Goal: Information Seeking & Learning: Learn about a topic

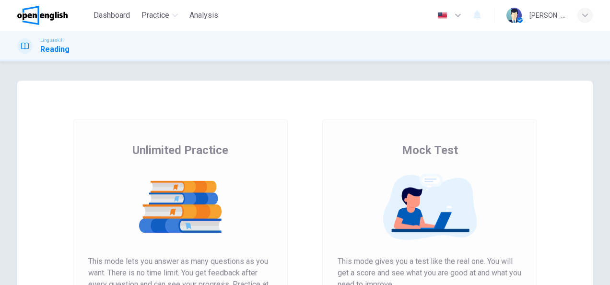
click at [287, 194] on div "Unlimited Practice This mode lets you answer as many questions as you want. The…" at bounding box center [180, 247] width 249 height 257
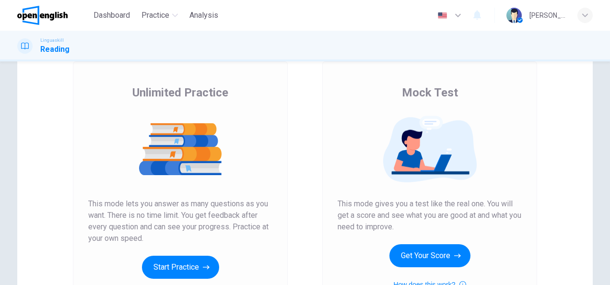
scroll to position [77, 0]
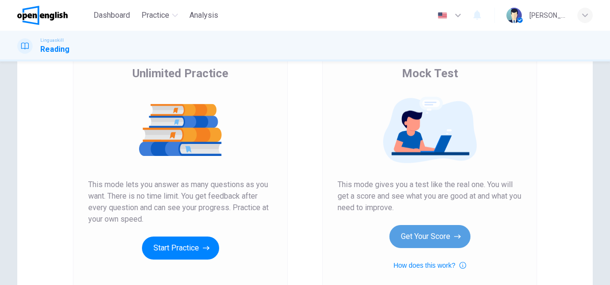
click at [412, 232] on button "Get Your Score" at bounding box center [430, 236] width 81 height 23
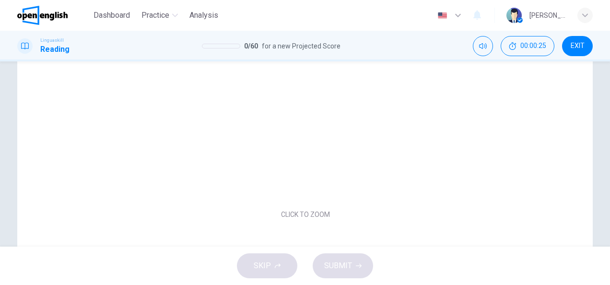
scroll to position [96, 0]
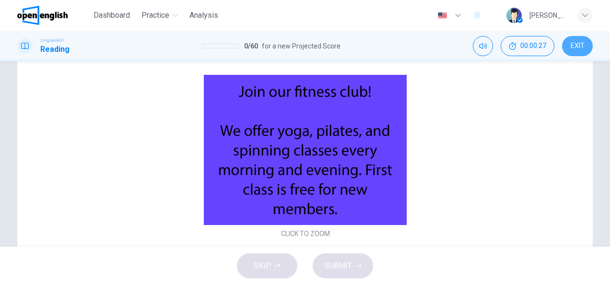
click at [575, 45] on span "EXIT" at bounding box center [578, 46] width 14 height 8
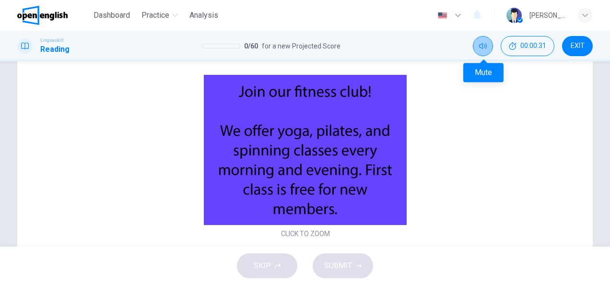
click at [481, 45] on icon "Mute" at bounding box center [483, 46] width 8 height 8
click at [481, 45] on icon "Unmute" at bounding box center [483, 46] width 8 height 8
click at [258, 271] on div "SKIP SUBMIT" at bounding box center [305, 266] width 610 height 38
click at [40, 46] on h1 "Reading" at bounding box center [54, 50] width 29 height 12
click at [20, 47] on div at bounding box center [24, 45] width 15 height 15
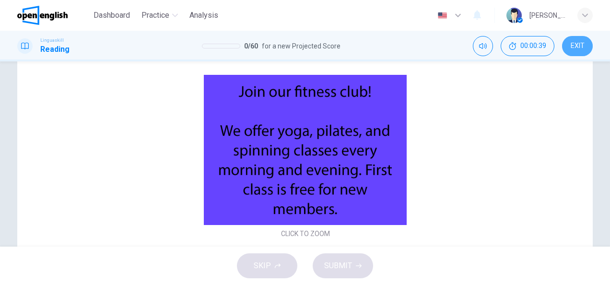
click at [566, 48] on button "EXIT" at bounding box center [577, 46] width 31 height 20
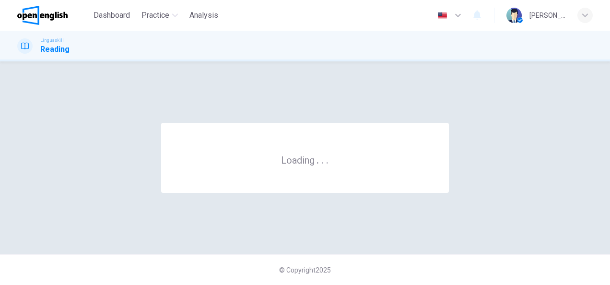
scroll to position [0, 0]
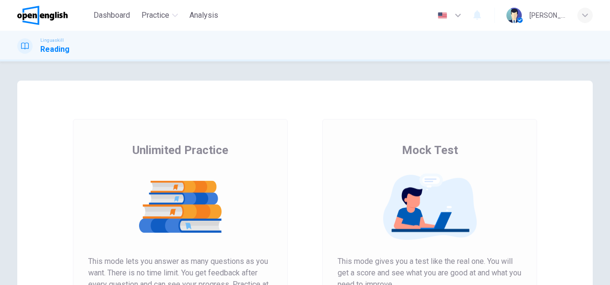
click at [123, 196] on img at bounding box center [180, 206] width 184 height 67
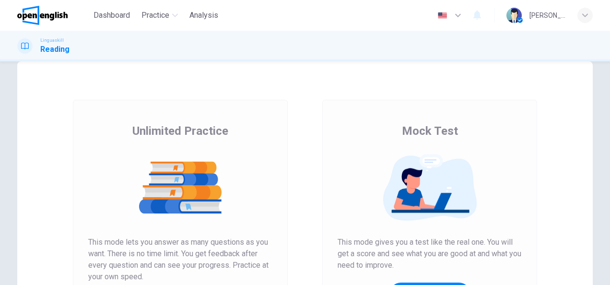
scroll to position [96, 0]
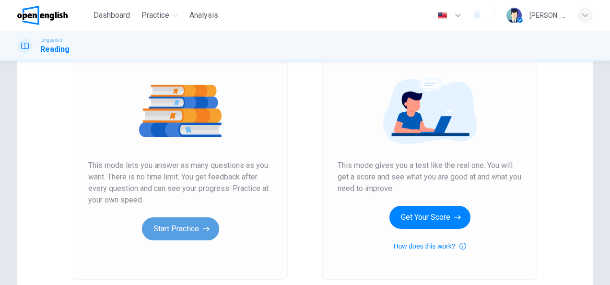
click at [170, 228] on button "Start Practice" at bounding box center [180, 228] width 77 height 23
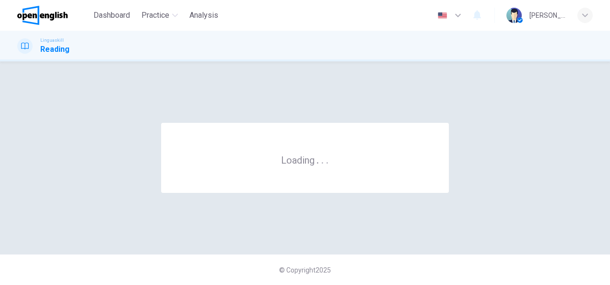
scroll to position [0, 0]
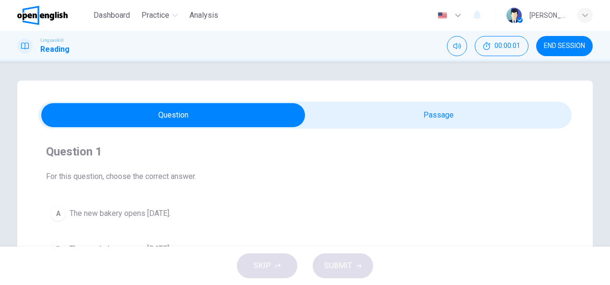
click at [198, 171] on span "For this question, choose the correct answer." at bounding box center [305, 177] width 518 height 12
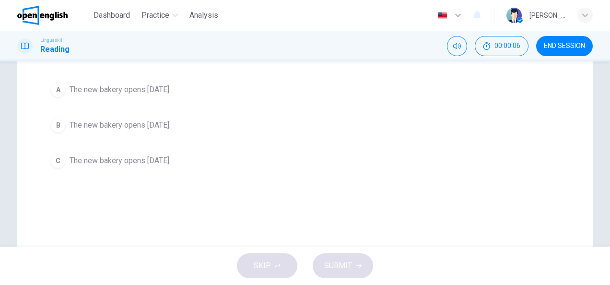
scroll to position [66, 0]
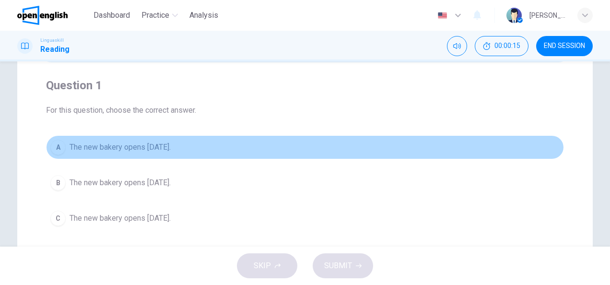
click at [58, 149] on div "A" at bounding box center [57, 147] width 15 height 15
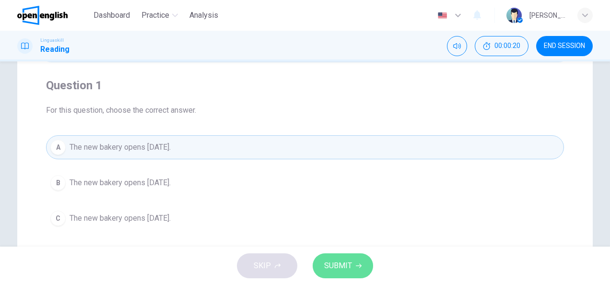
click at [355, 275] on button "SUBMIT" at bounding box center [343, 265] width 60 height 25
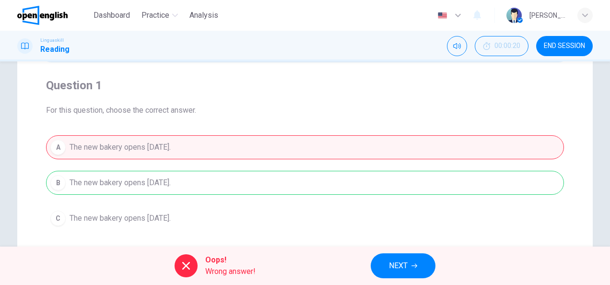
click at [50, 48] on h1 "Reading" at bounding box center [54, 50] width 29 height 12
click at [28, 49] on icon at bounding box center [25, 46] width 8 height 8
click at [580, 51] on button "END SESSION" at bounding box center [564, 46] width 57 height 20
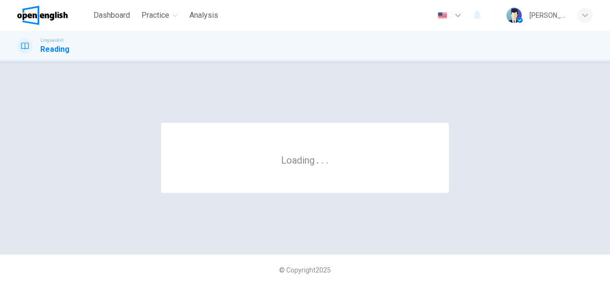
scroll to position [0, 0]
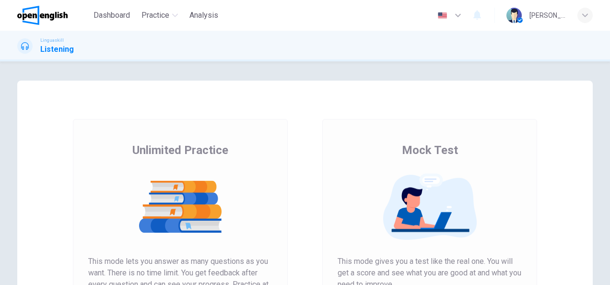
click at [210, 102] on div "Unlimited Practice Mock Test Unlimited Practice This mode lets you answer as ma…" at bounding box center [305, 247] width 576 height 333
click at [32, 46] on div at bounding box center [24, 45] width 15 height 15
click at [24, 45] on icon at bounding box center [25, 46] width 8 height 8
click at [61, 107] on div "Unlimited Practice Mock Test Unlimited Practice This mode lets you answer as ma…" at bounding box center [305, 247] width 576 height 333
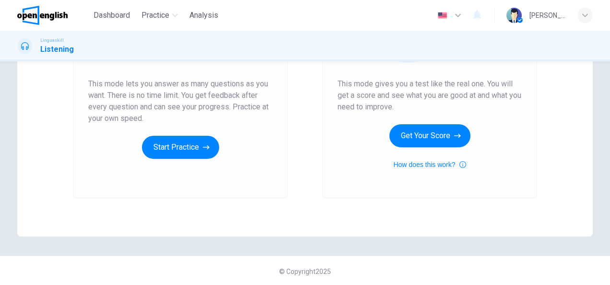
scroll to position [179, 0]
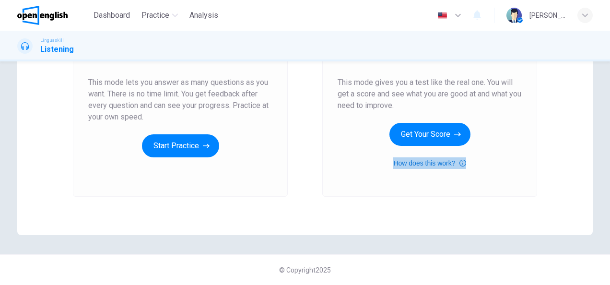
click at [417, 163] on button "How does this work?" at bounding box center [429, 163] width 72 height 12
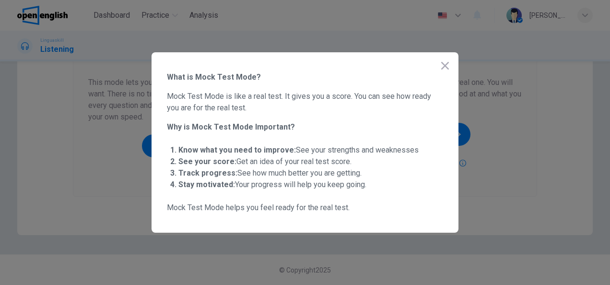
click at [443, 69] on icon "button" at bounding box center [445, 66] width 12 height 12
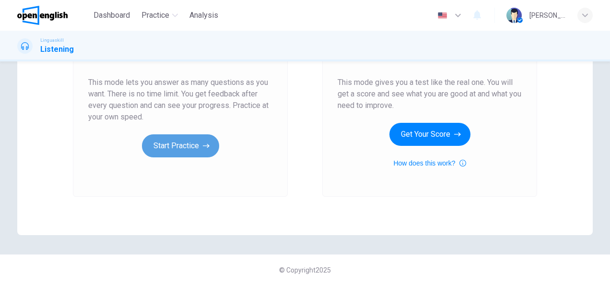
click at [203, 153] on button "Start Practice" at bounding box center [180, 145] width 77 height 23
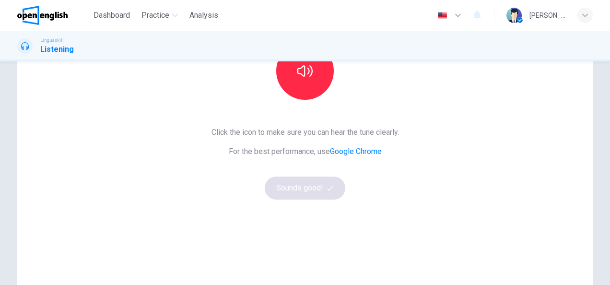
scroll to position [77, 0]
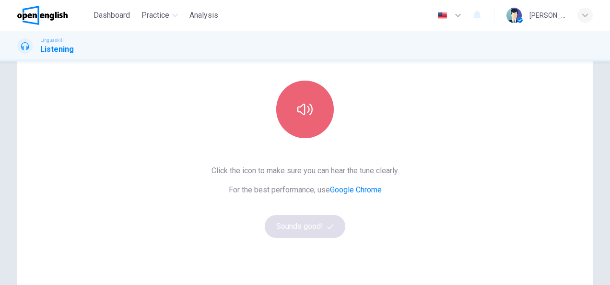
click at [304, 102] on icon "button" at bounding box center [304, 109] width 15 height 15
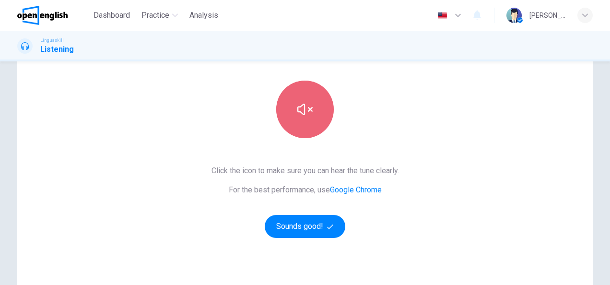
click at [294, 102] on button "button" at bounding box center [305, 110] width 58 height 58
click at [294, 93] on button "button" at bounding box center [305, 110] width 58 height 58
click at [298, 113] on icon "button" at bounding box center [304, 109] width 15 height 15
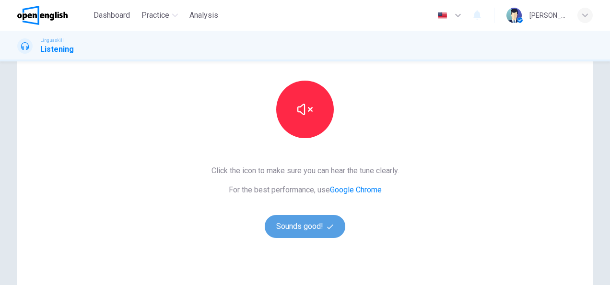
click at [318, 227] on button "Sounds good!" at bounding box center [305, 226] width 81 height 23
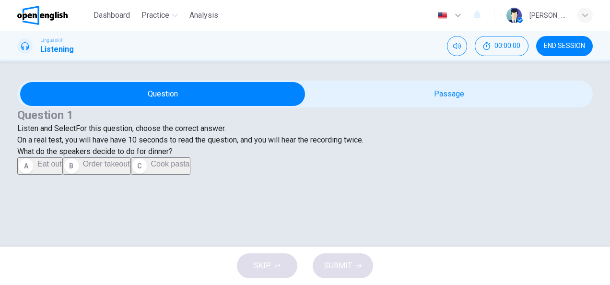
scroll to position [4, 0]
click at [459, 47] on icon "Mute" at bounding box center [457, 46] width 8 height 8
click at [459, 47] on icon "Unmute" at bounding box center [457, 46] width 8 height 8
click at [308, 146] on div "Question 1 Listen and Select For this question, choose the correct answer. On a…" at bounding box center [305, 126] width 576 height 38
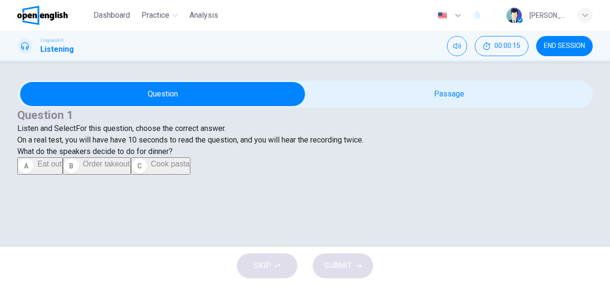
click at [101, 123] on h4 "Question 1" at bounding box center [305, 114] width 576 height 15
click at [76, 133] on span "Listen and Select" at bounding box center [46, 128] width 59 height 9
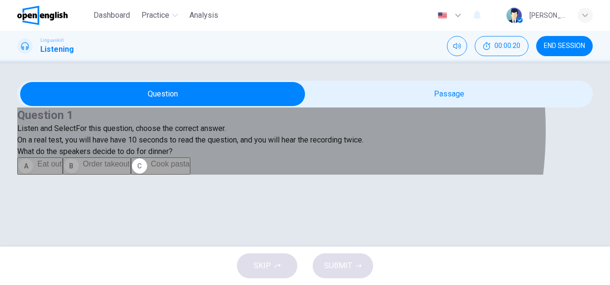
click at [131, 175] on button "B Order takeout" at bounding box center [97, 165] width 68 height 17
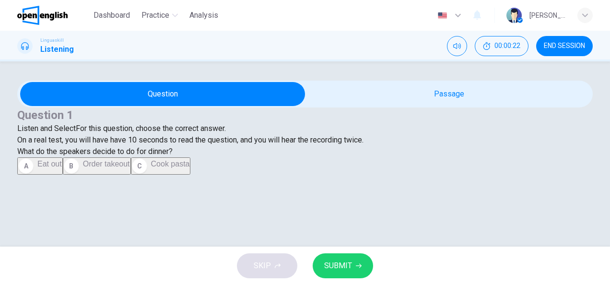
scroll to position [0, 0]
click at [76, 57] on div "Linguaskill Listening 00:00:24 END SESSION" at bounding box center [305, 46] width 610 height 31
click at [61, 47] on h1 "Listening" at bounding box center [57, 50] width 34 height 12
click at [459, 47] on icon "Mute" at bounding box center [457, 46] width 8 height 6
click at [459, 47] on icon "Unmute" at bounding box center [457, 46] width 8 height 8
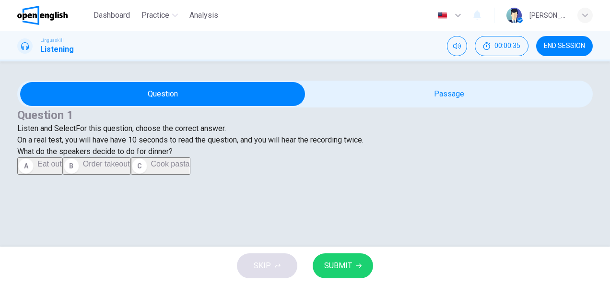
click at [456, 92] on div "Question 1 Listen and Select For this question, choose the correct answer. On a…" at bounding box center [305, 128] width 576 height 94
drag, startPoint x: 603, startPoint y: 174, endPoint x: 610, endPoint y: 207, distance: 33.2
click at [610, 207] on html "This site uses cookies, as explained in our Privacy Policy . If you agree to th…" at bounding box center [305, 142] width 610 height 285
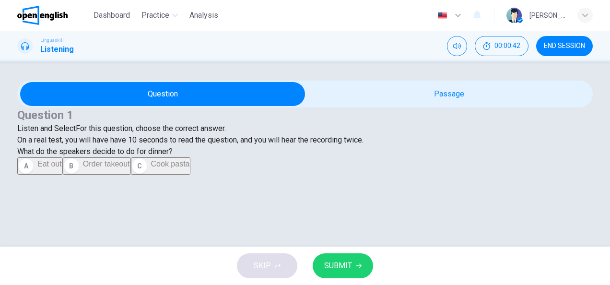
scroll to position [0, 0]
click at [501, 175] on div "Question 1 Listen and Select For this question, choose the correct answer. On a…" at bounding box center [305, 140] width 576 height 67
click at [115, 146] on div "Listen and Select For this question, choose the correct answer. On a real test,…" at bounding box center [305, 134] width 576 height 23
click at [20, 44] on div at bounding box center [24, 45] width 15 height 15
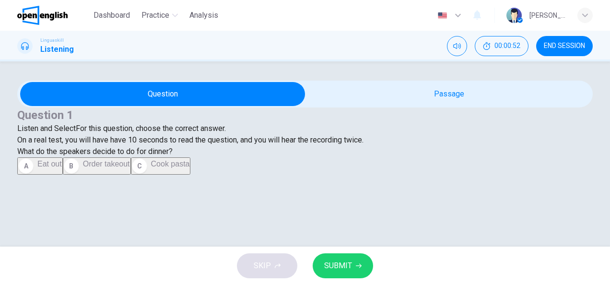
click at [35, 49] on div "Linguaskill Listening" at bounding box center [45, 46] width 57 height 18
click at [47, 52] on h1 "Listening" at bounding box center [57, 50] width 34 height 12
click at [160, 146] on div "Listen and Select For this question, choose the correct answer. On a real test,…" at bounding box center [305, 134] width 576 height 23
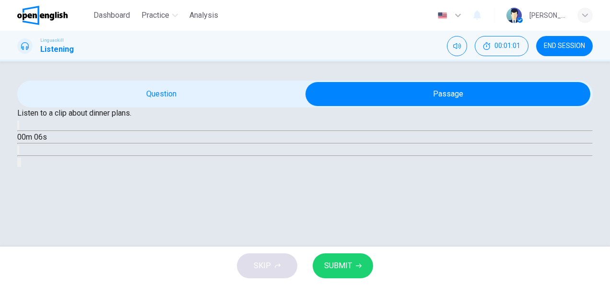
scroll to position [10, 0]
click at [131, 118] on span "Listen to a clip about dinner plans." at bounding box center [74, 112] width 114 height 9
click at [18, 127] on icon "button" at bounding box center [18, 127] width 0 height 0
type input "**"
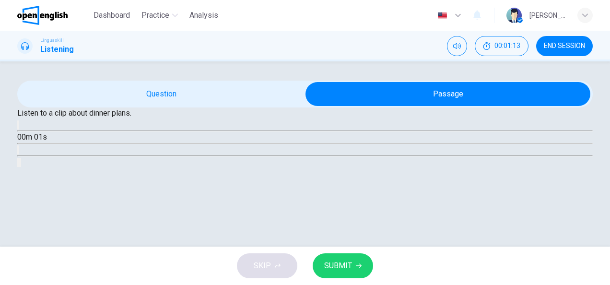
type input "*"
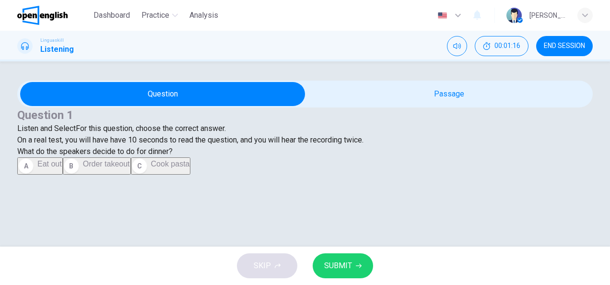
scroll to position [3, 0]
click at [184, 146] on div "Listen and Select For this question, choose the correct answer. On a real test,…" at bounding box center [305, 134] width 576 height 23
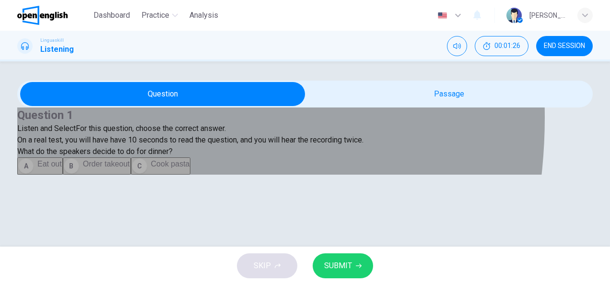
click at [132, 174] on div "C" at bounding box center [139, 165] width 15 height 15
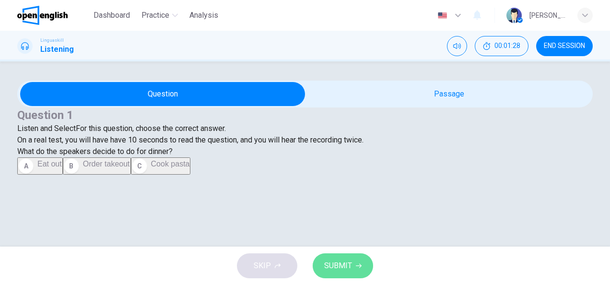
click at [349, 270] on span "SUBMIT" at bounding box center [338, 265] width 28 height 13
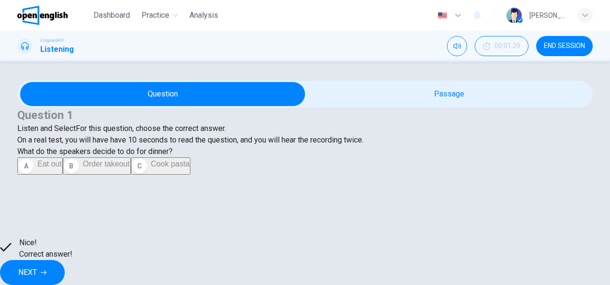
click at [37, 266] on span "NEXT" at bounding box center [27, 272] width 19 height 13
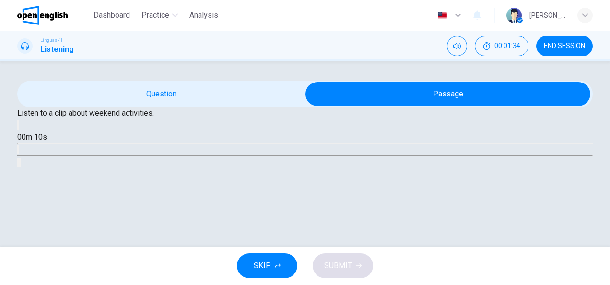
scroll to position [77, 0]
click at [19, 130] on button "button" at bounding box center [18, 124] width 2 height 9
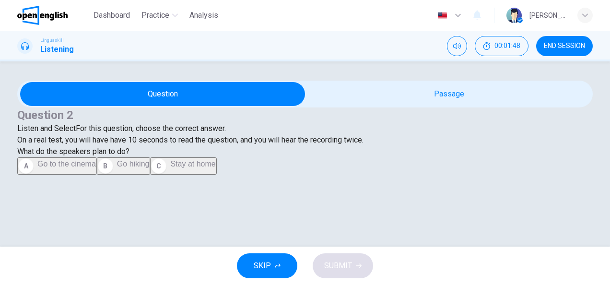
scroll to position [3, 0]
click at [209, 146] on div "Question 2 Listen and Select For this question, choose the correct answer. On a…" at bounding box center [305, 126] width 576 height 38
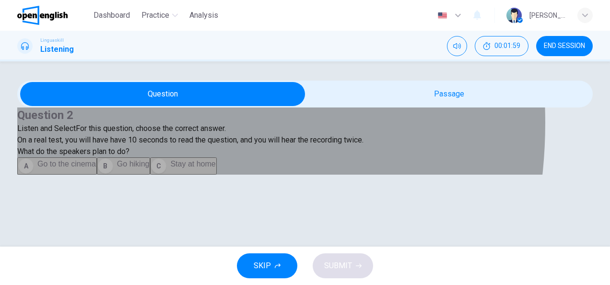
click at [170, 168] on span "Stay at home" at bounding box center [192, 164] width 45 height 8
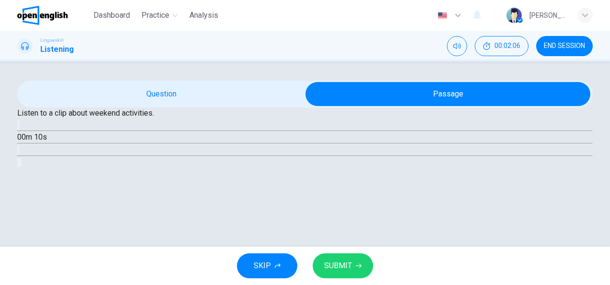
drag, startPoint x: 566, startPoint y: 206, endPoint x: 567, endPoint y: 200, distance: 6.4
click at [567, 168] on div "Question 2 Listen and Select For this question, choose the correct answer. On a…" at bounding box center [305, 124] width 576 height 87
click at [19, 130] on button "button" at bounding box center [18, 124] width 2 height 9
type input "**"
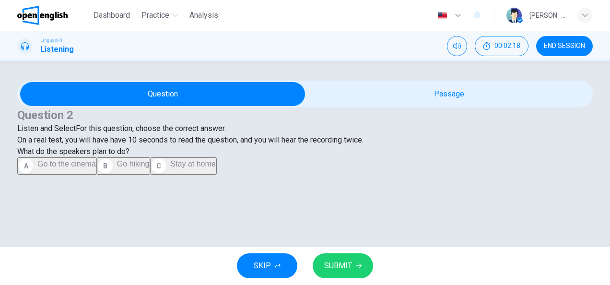
scroll to position [3, 0]
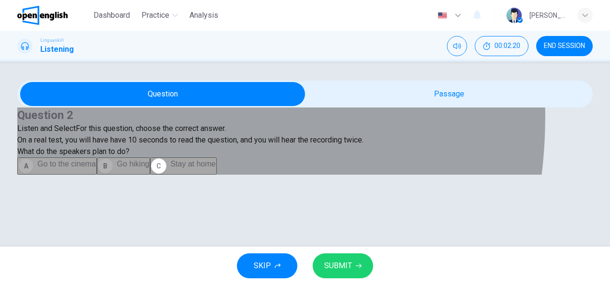
click at [117, 162] on span "Go hiking" at bounding box center [133, 164] width 33 height 8
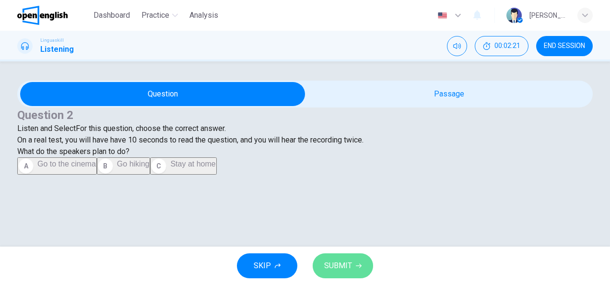
click at [347, 269] on span "SUBMIT" at bounding box center [338, 265] width 28 height 13
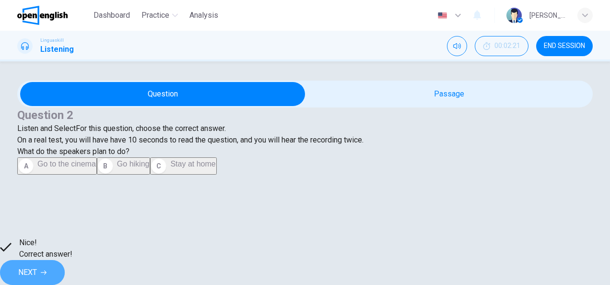
click at [37, 266] on span "NEXT" at bounding box center [27, 272] width 19 height 13
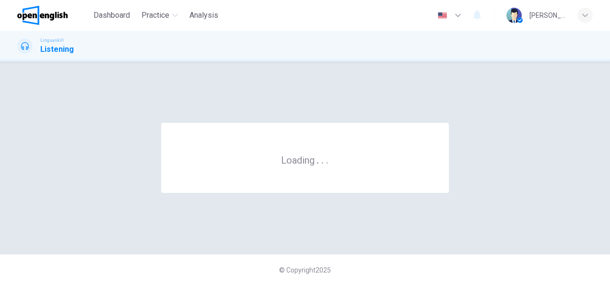
scroll to position [0, 0]
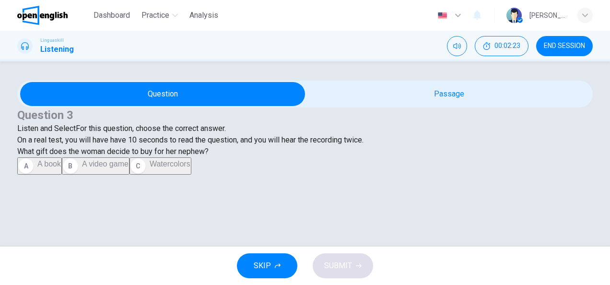
click at [362, 146] on div "Question 3 Listen and Select For this question, choose the correct answer. On a…" at bounding box center [305, 126] width 576 height 38
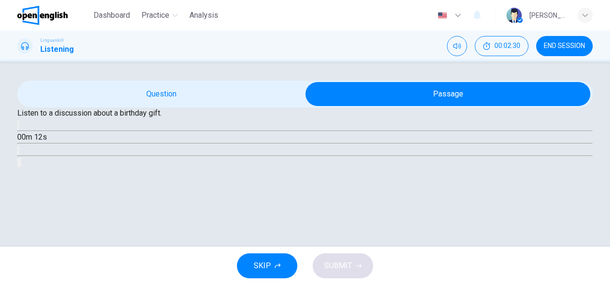
scroll to position [4, 0]
click at [311, 119] on div "Listen to a discussion about a birthday gift." at bounding box center [305, 113] width 576 height 12
click at [29, 139] on icon "button" at bounding box center [24, 133] width 10 height 12
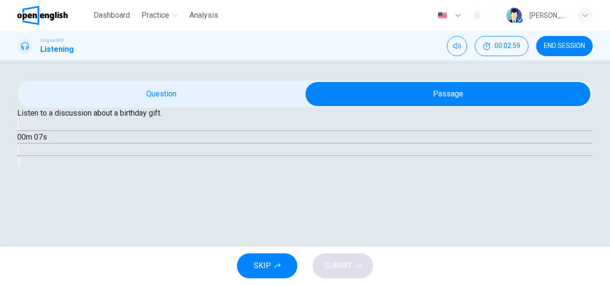
click at [17, 131] on span at bounding box center [17, 131] width 0 height 0
type input "**"
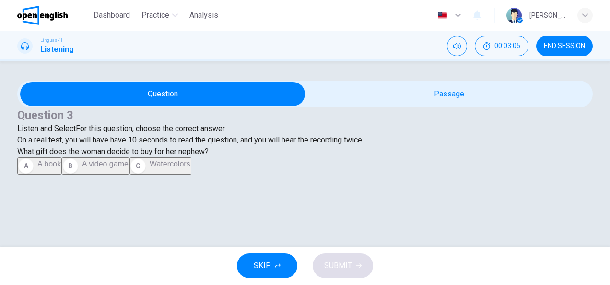
scroll to position [3, 0]
click at [209, 156] on span "What gift does the woman decide to buy for her nephew?" at bounding box center [112, 151] width 191 height 9
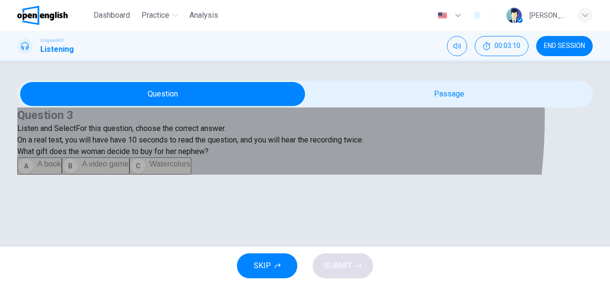
click at [130, 174] on div "C" at bounding box center [137, 165] width 15 height 15
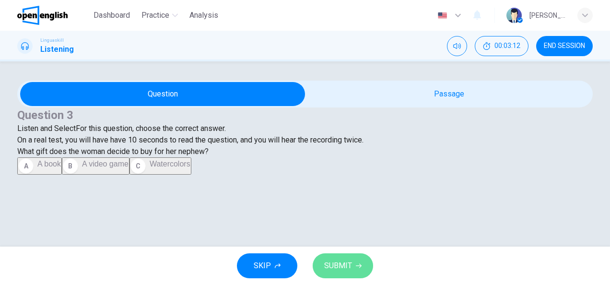
click at [329, 265] on span "SUBMIT" at bounding box center [338, 265] width 28 height 13
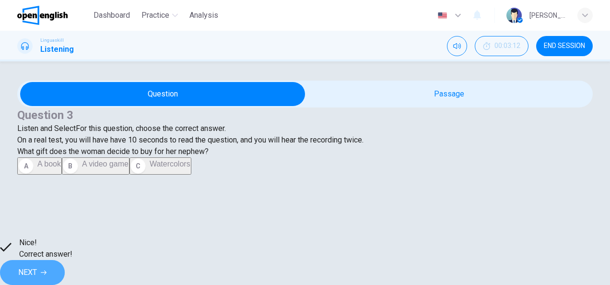
click at [37, 266] on span "NEXT" at bounding box center [27, 272] width 19 height 13
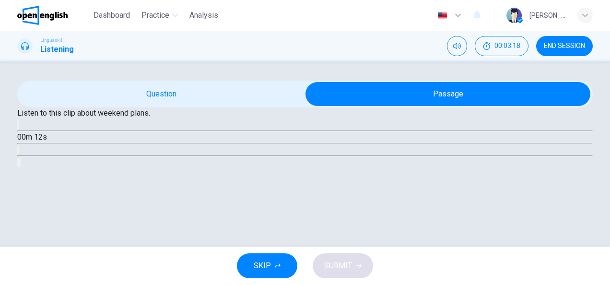
scroll to position [96, 0]
click at [19, 130] on button "button" at bounding box center [18, 124] width 2 height 9
click at [18, 127] on icon "button" at bounding box center [18, 127] width 0 height 0
type input "**"
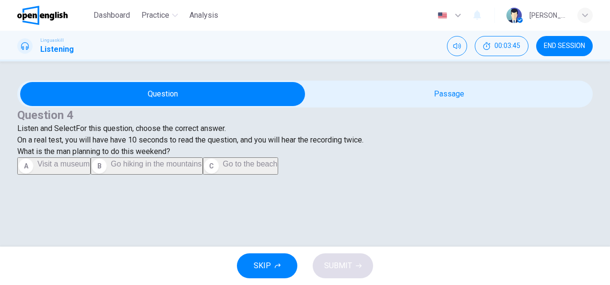
scroll to position [3, 0]
click at [76, 133] on span "Listen and Select" at bounding box center [46, 128] width 59 height 9
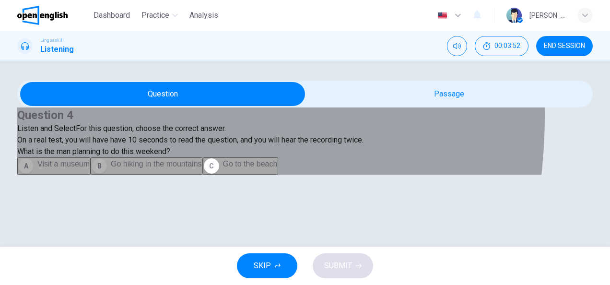
click at [92, 168] on div "B" at bounding box center [99, 165] width 15 height 15
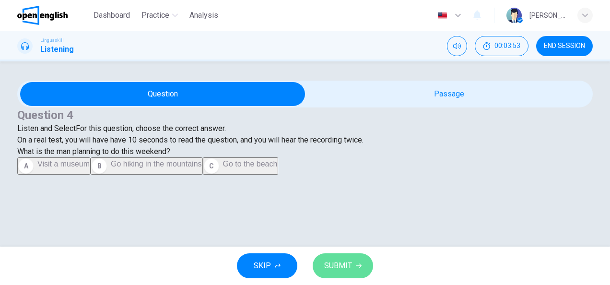
click at [340, 262] on span "SUBMIT" at bounding box center [338, 265] width 28 height 13
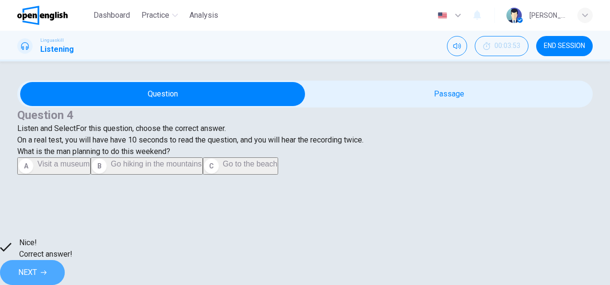
click at [37, 268] on span "NEXT" at bounding box center [27, 272] width 19 height 13
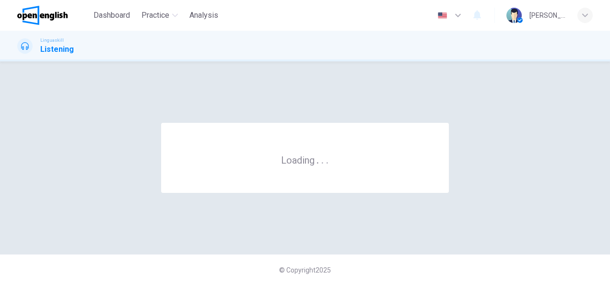
scroll to position [0, 0]
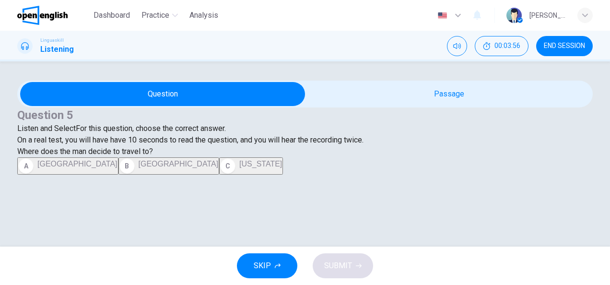
click at [76, 133] on span "Listen and Select" at bounding box center [46, 128] width 59 height 9
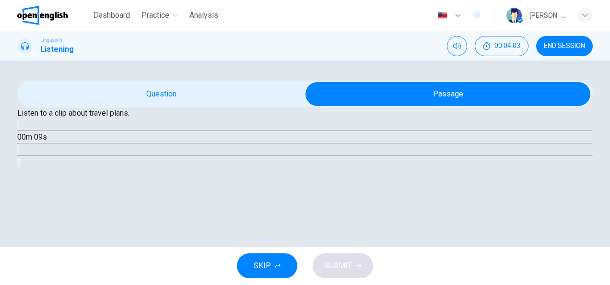
click at [321, 157] on div "Listen to a clip about travel plans. 00m 09s" at bounding box center [305, 137] width 576 height 60
click at [29, 139] on icon "button" at bounding box center [24, 133] width 10 height 12
type input "**"
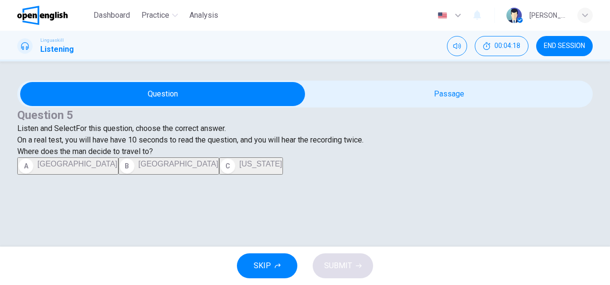
scroll to position [4, 0]
click at [187, 173] on div "Question 5 Listen and Select For this question, choose the correct answer. On a…" at bounding box center [305, 140] width 576 height 67
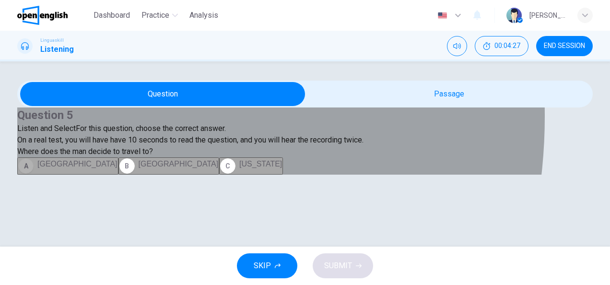
click at [34, 174] on div "A" at bounding box center [25, 165] width 15 height 15
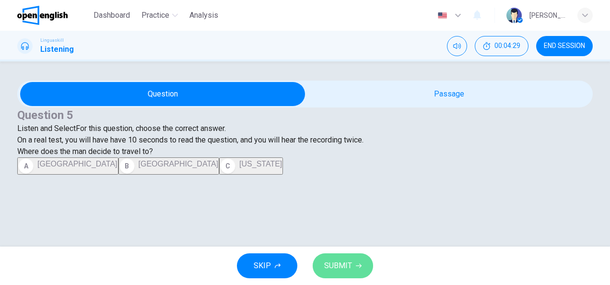
click at [357, 267] on icon "button" at bounding box center [359, 266] width 6 height 6
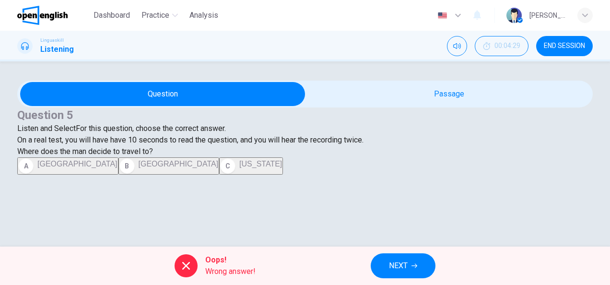
click at [93, 175] on div "A Paris B Rome C New York" at bounding box center [305, 165] width 576 height 17
click at [405, 274] on button "NEXT" at bounding box center [403, 265] width 65 height 25
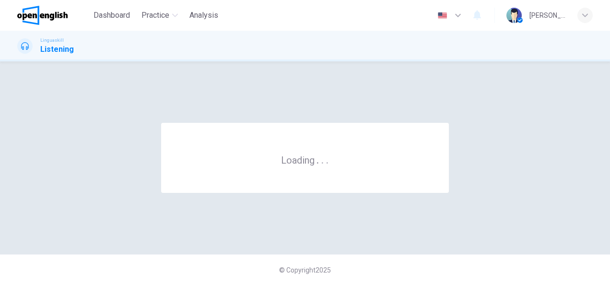
scroll to position [0, 0]
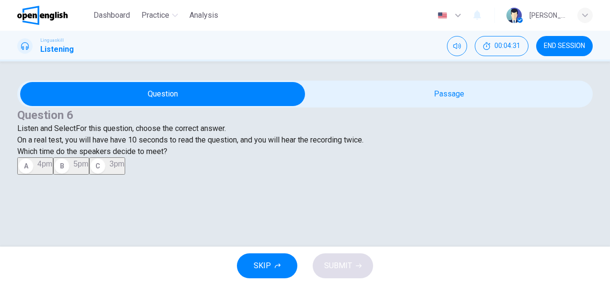
click at [342, 146] on div "Listen and Select For this question, choose the correct answer. On a real test,…" at bounding box center [305, 134] width 576 height 23
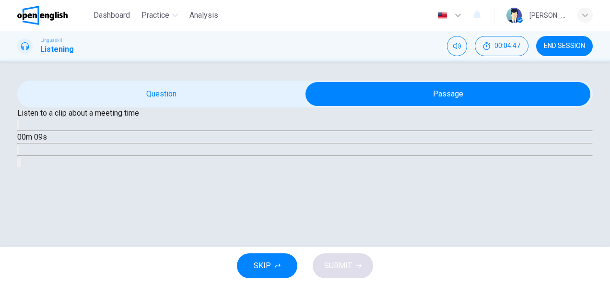
click at [314, 153] on div "Listen to a clip about a meeting time 00m 09s" at bounding box center [305, 137] width 576 height 60
click at [29, 139] on icon "button" at bounding box center [24, 133] width 10 height 12
type input "*"
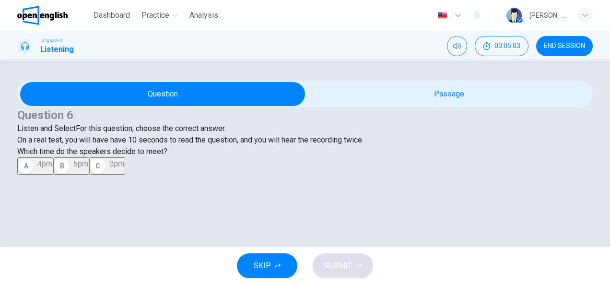
scroll to position [4, 0]
click at [232, 153] on div "Question 6 Listen and Select For this question, choose the correct answer. On a…" at bounding box center [305, 140] width 576 height 67
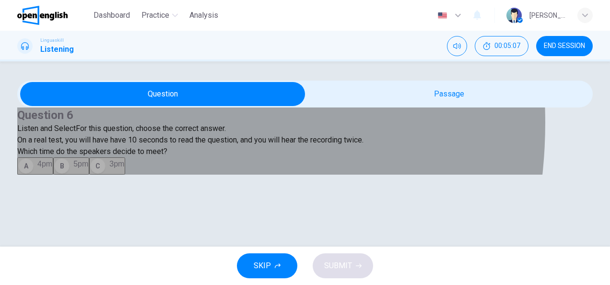
click at [89, 175] on button "C 3pm" at bounding box center [107, 165] width 36 height 17
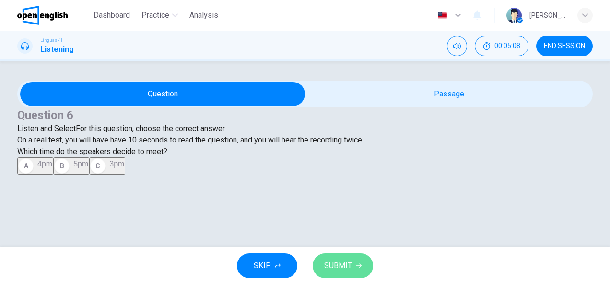
click at [342, 258] on button "SUBMIT" at bounding box center [343, 265] width 60 height 25
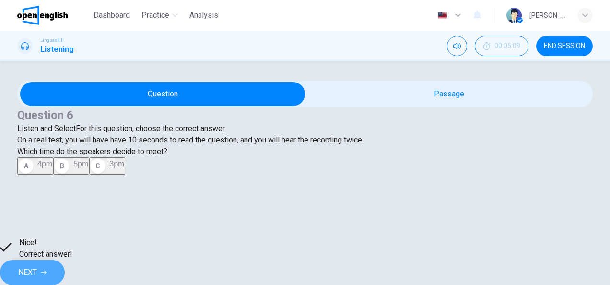
click at [37, 266] on span "NEXT" at bounding box center [27, 272] width 19 height 13
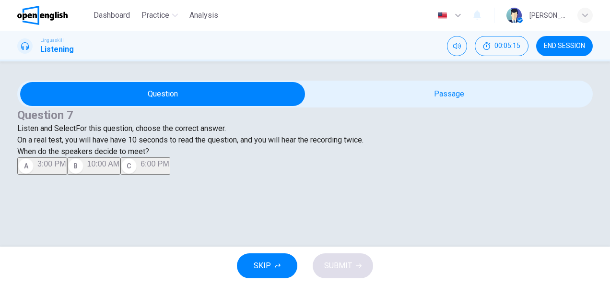
scroll to position [71, 0]
click at [275, 267] on icon "button" at bounding box center [278, 266] width 6 height 6
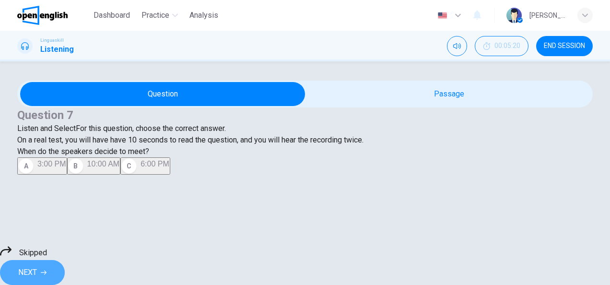
click at [65, 265] on button "NEXT" at bounding box center [32, 272] width 65 height 25
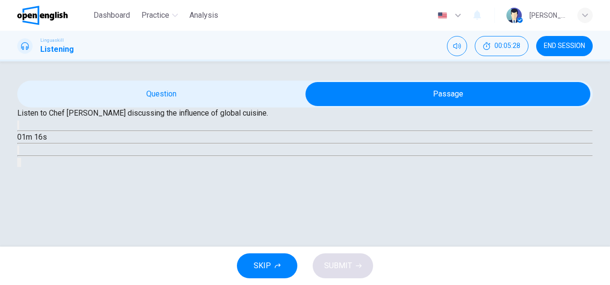
scroll to position [115, 0]
click at [19, 130] on button "button" at bounding box center [18, 124] width 2 height 9
type input "*"
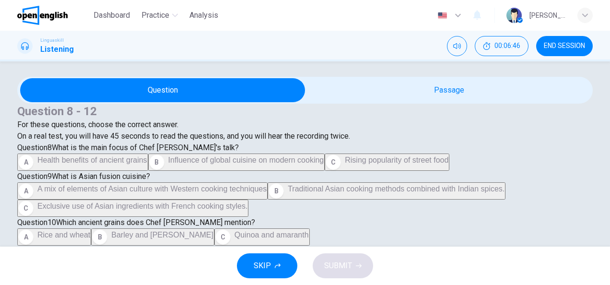
scroll to position [3, 0]
click at [201, 142] on div "Question 8 - 12 For these questions, choose the correct answer. On a real test,…" at bounding box center [305, 123] width 576 height 38
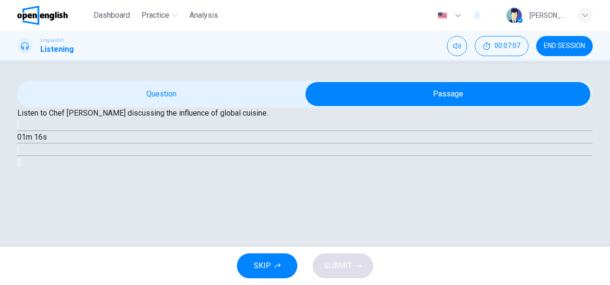
click at [225, 142] on div "Listen to Chef Charlie discussing the influence of global cuisine. 01m 16s" at bounding box center [305, 137] width 576 height 60
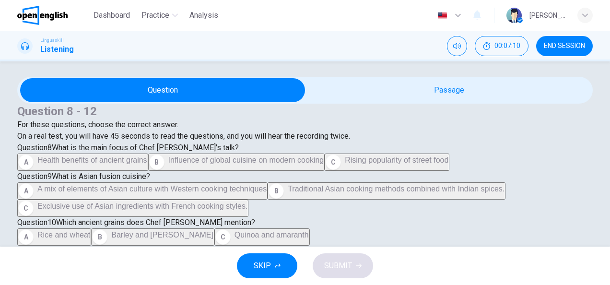
scroll to position [0, 0]
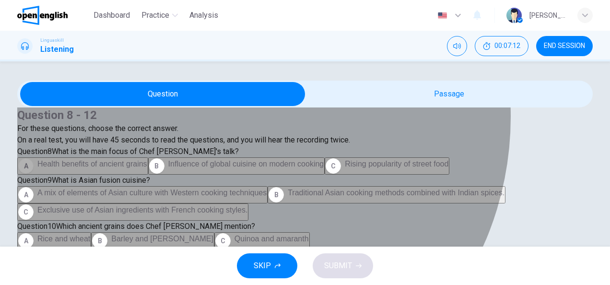
click at [148, 157] on button "A Health benefits of ancient grains" at bounding box center [82, 165] width 131 height 17
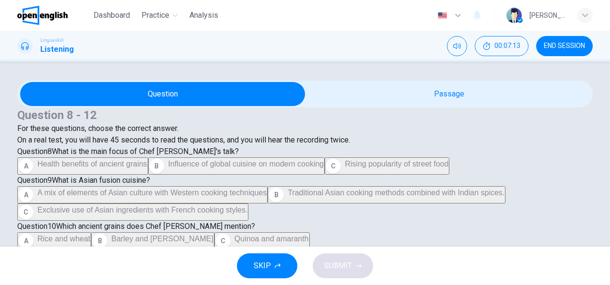
scroll to position [58, 0]
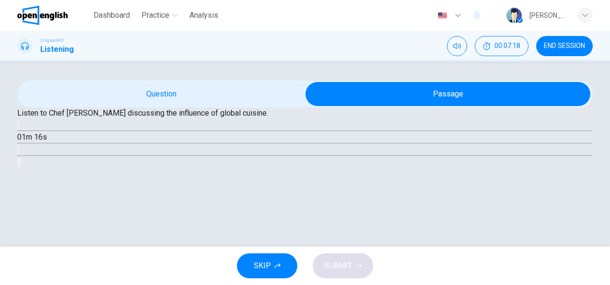
click at [325, 119] on div "Listen to Chef Charlie discussing the influence of global cuisine." at bounding box center [305, 113] width 576 height 12
click at [18, 127] on icon "button" at bounding box center [18, 127] width 0 height 0
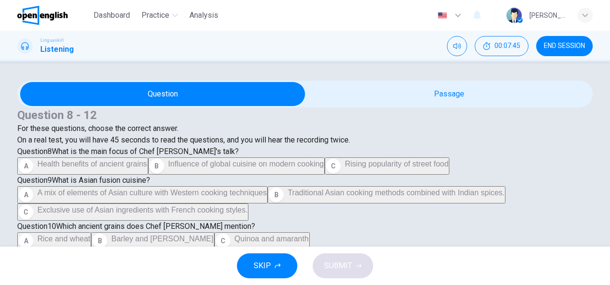
scroll to position [3, 0]
click at [52, 156] on span "Question 8" at bounding box center [34, 151] width 35 height 9
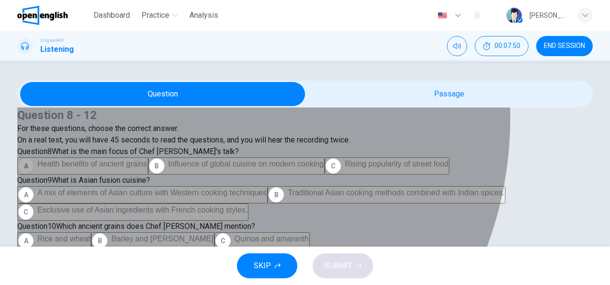
click at [147, 160] on span "Health benefits of ancient grains" at bounding box center [92, 164] width 110 height 8
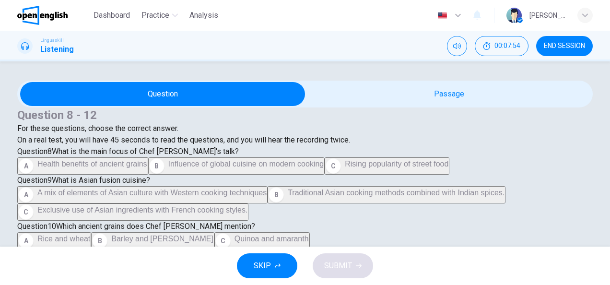
scroll to position [96, 0]
click at [131, 168] on span "Health benefits of ancient grains" at bounding box center [92, 164] width 110 height 8
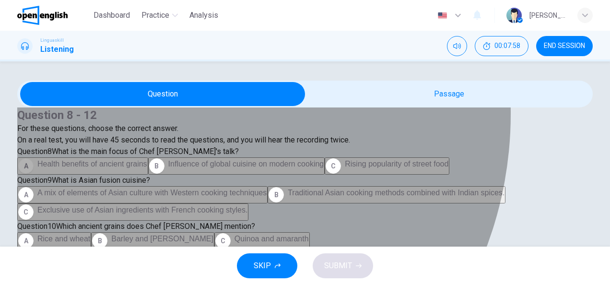
click at [147, 168] on span "Health benefits of ancient grains" at bounding box center [92, 164] width 110 height 8
click at [34, 174] on div "A" at bounding box center [25, 165] width 15 height 15
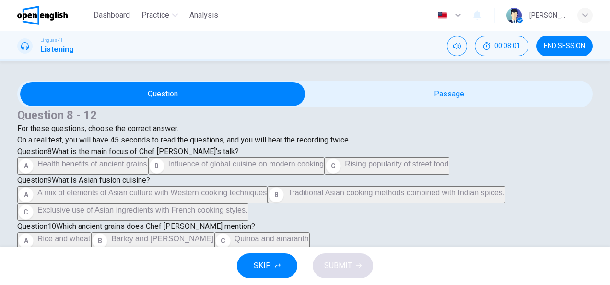
click at [34, 174] on div "A" at bounding box center [25, 165] width 15 height 15
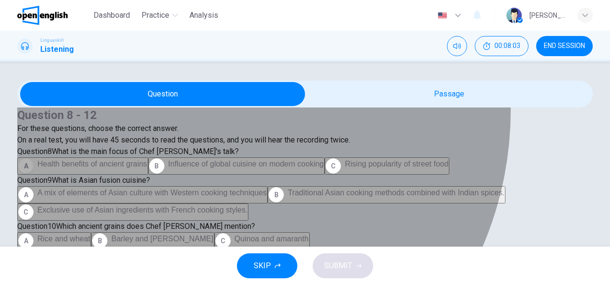
click at [148, 169] on button "A Health benefits of ancient grains" at bounding box center [82, 165] width 131 height 17
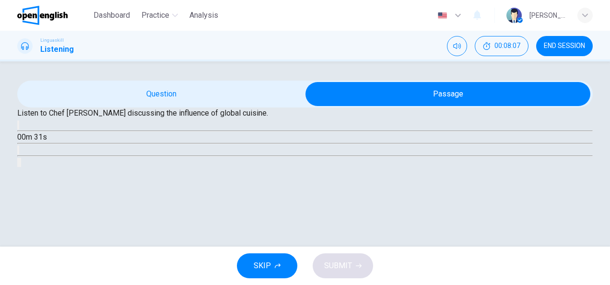
scroll to position [4, 0]
click at [271, 119] on div "Listen to Chef Charlie discussing the influence of global cuisine." at bounding box center [305, 113] width 576 height 12
click at [19, 130] on button "button" at bounding box center [18, 124] width 2 height 9
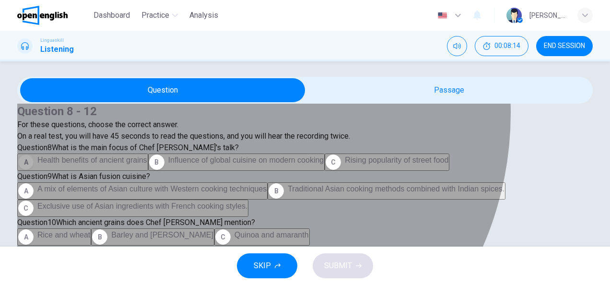
click at [148, 171] on button "A Health benefits of ancient grains" at bounding box center [82, 162] width 131 height 17
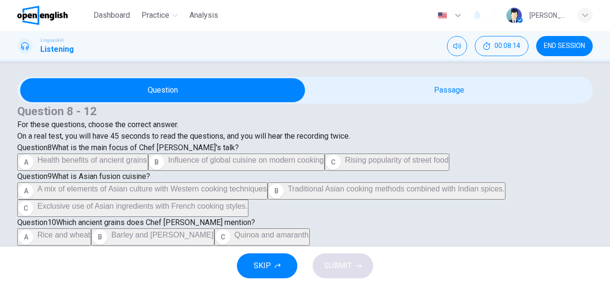
click at [148, 171] on button "A Health benefits of ancient grains" at bounding box center [82, 162] width 131 height 17
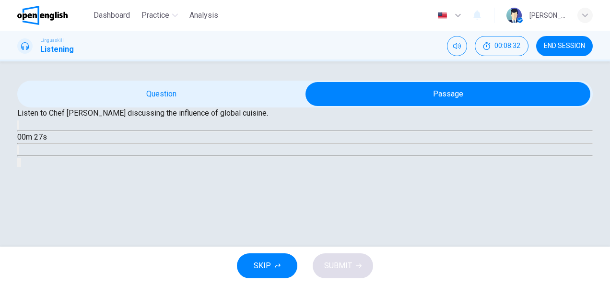
click at [315, 162] on div "Listen to Chef Charlie discussing the influence of global cuisine. 00m 27s" at bounding box center [305, 137] width 576 height 60
click at [18, 127] on icon "button" at bounding box center [18, 127] width 0 height 0
click at [17, 131] on span at bounding box center [17, 131] width 0 height 0
type input "**"
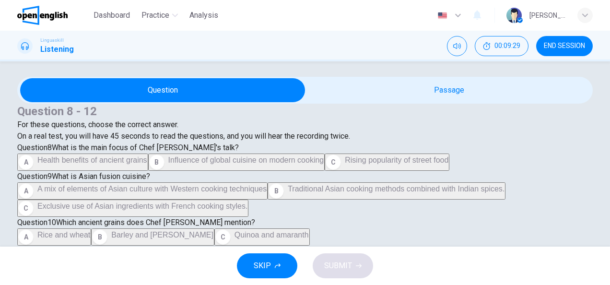
scroll to position [631, 0]
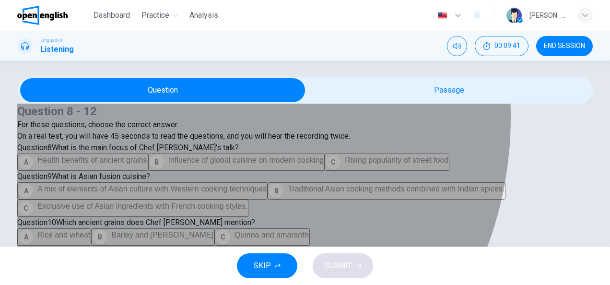
click at [163, 260] on span "To avoid cultural appropriation" at bounding box center [190, 264] width 102 height 8
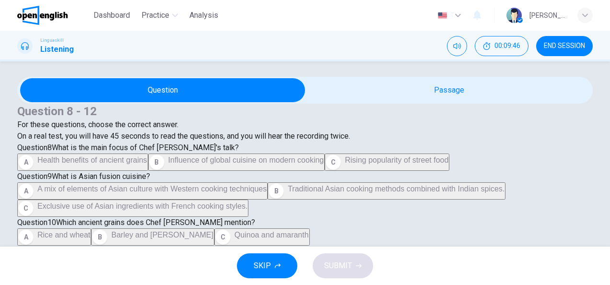
scroll to position [625, 0]
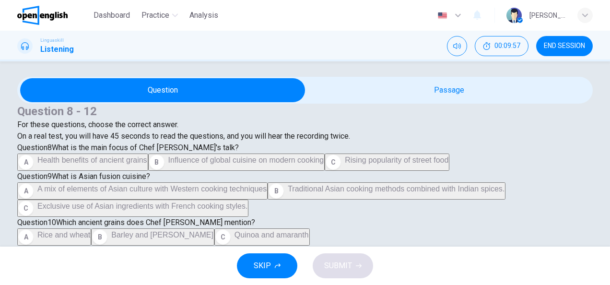
click at [567, 140] on div "Question 8 - 12 For these questions, choose the correct answer. On a real test,…" at bounding box center [305, 190] width 576 height 226
click at [566, 143] on div "Question 8 - 12 For these questions, choose the correct answer. On a real test,…" at bounding box center [305, 190] width 576 height 226
click at [288, 190] on span "Traditional Asian cooking methods combined with Indian spices." at bounding box center [396, 189] width 217 height 8
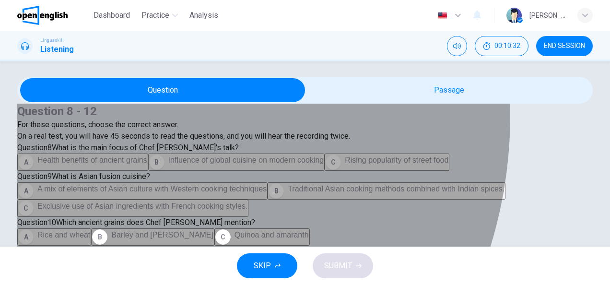
click at [85, 231] on span "Rice and wheat" at bounding box center [63, 235] width 53 height 8
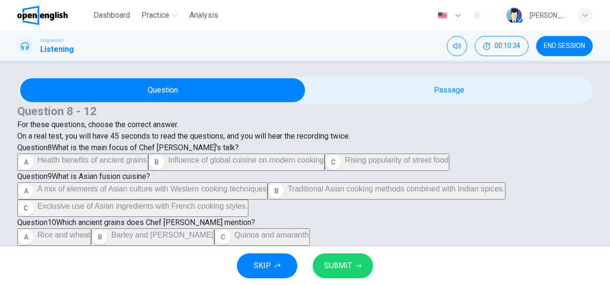
click at [366, 104] on span at bounding box center [305, 90] width 576 height 27
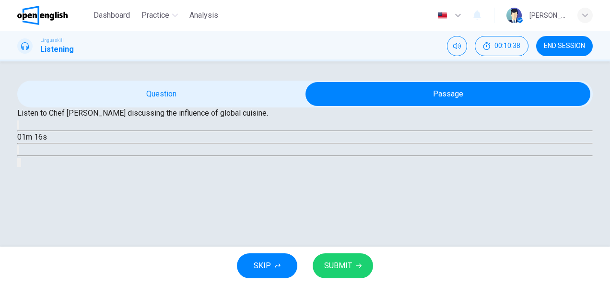
click at [569, 168] on div "Question 8 - 12 For these questions, choose the correct answer. On a real test,…" at bounding box center [305, 124] width 576 height 87
click at [567, 168] on div "Question 8 - 12 For these questions, choose the correct answer. On a real test,…" at bounding box center [305, 124] width 576 height 87
click at [19, 130] on button "button" at bounding box center [18, 124] width 2 height 9
type input "**"
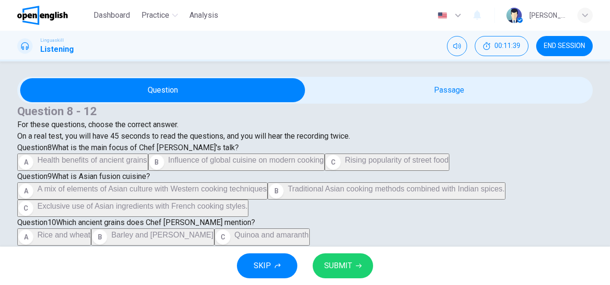
scroll to position [248, 0]
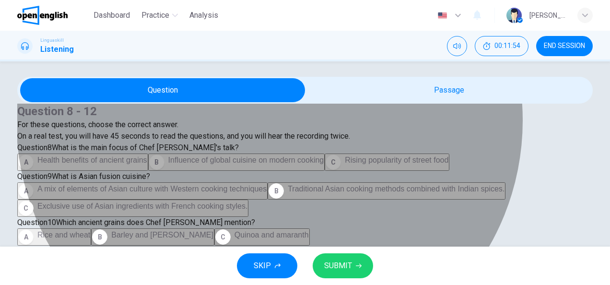
click at [267, 185] on span "A mix of elements of Asian culture with Western cooking techniques" at bounding box center [151, 189] width 229 height 8
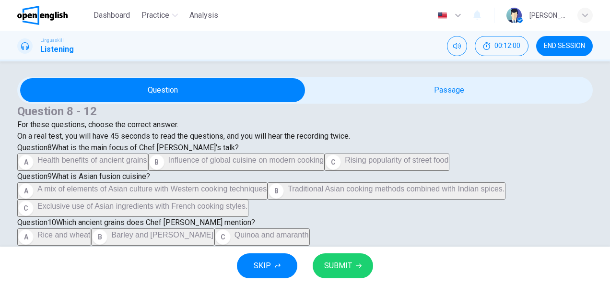
scroll to position [478, 0]
click at [339, 263] on span "SUBMIT" at bounding box center [338, 265] width 28 height 13
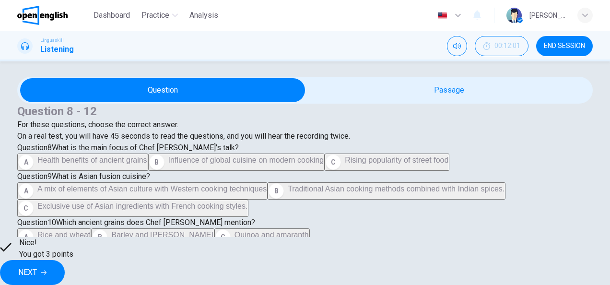
scroll to position [94, 0]
click at [65, 261] on button "NEXT" at bounding box center [32, 272] width 65 height 25
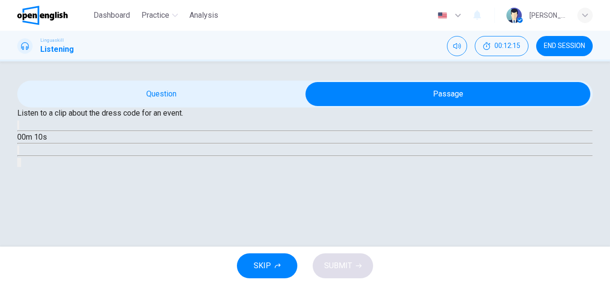
scroll to position [77, 0]
click at [19, 130] on button "button" at bounding box center [18, 124] width 2 height 9
type input "**"
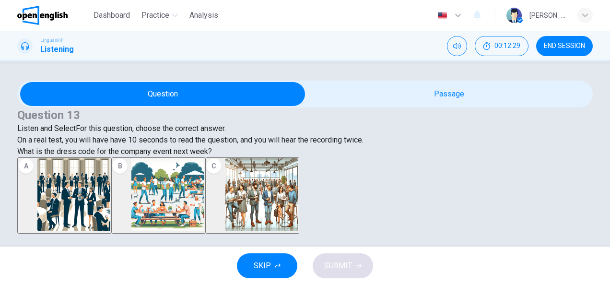
scroll to position [165, 0]
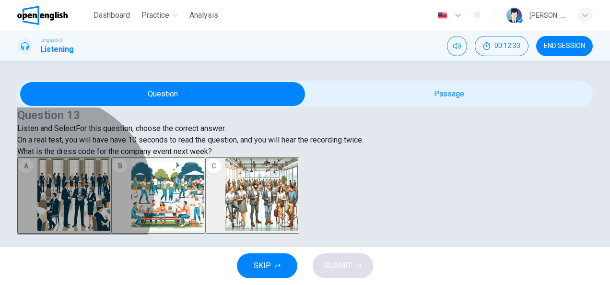
click at [222, 174] on div "C" at bounding box center [213, 165] width 15 height 15
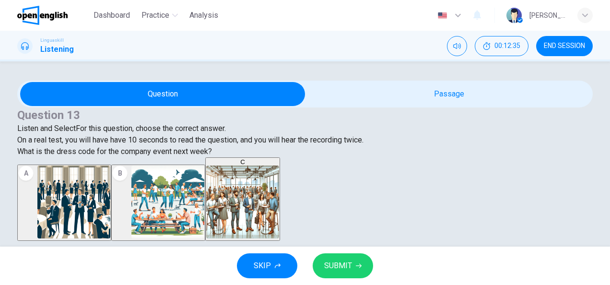
click at [338, 262] on span "SUBMIT" at bounding box center [338, 265] width 28 height 13
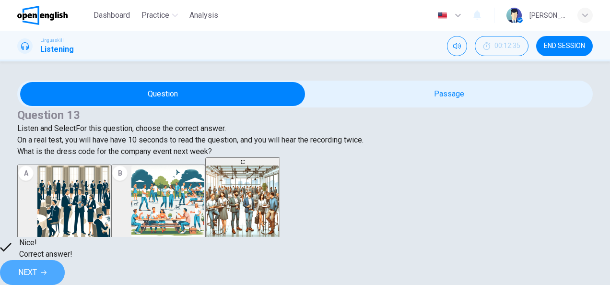
click at [37, 266] on span "NEXT" at bounding box center [27, 272] width 19 height 13
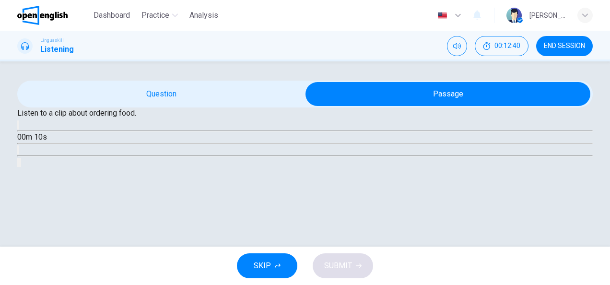
scroll to position [77, 0]
click at [19, 130] on button "button" at bounding box center [18, 124] width 2 height 9
type input "**"
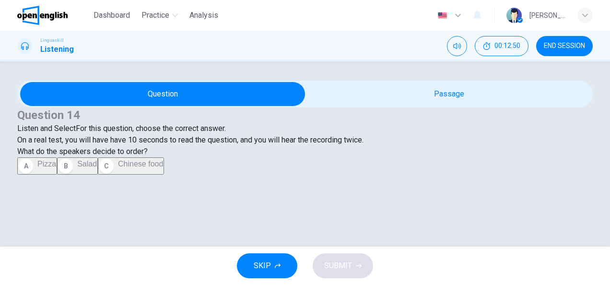
scroll to position [140, 0]
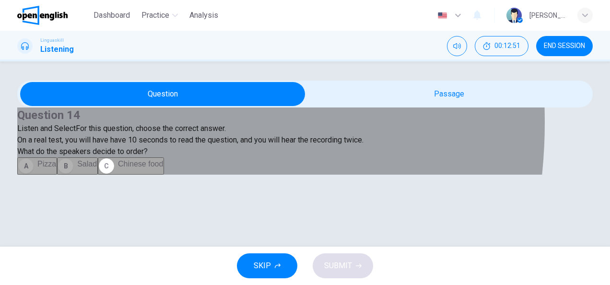
click at [77, 168] on span "Salad" at bounding box center [87, 164] width 20 height 8
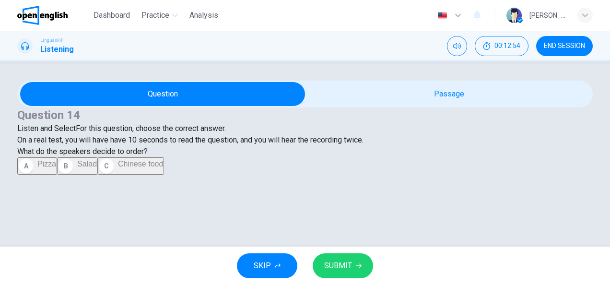
scroll to position [63, 0]
click at [352, 273] on button "SUBMIT" at bounding box center [343, 265] width 60 height 25
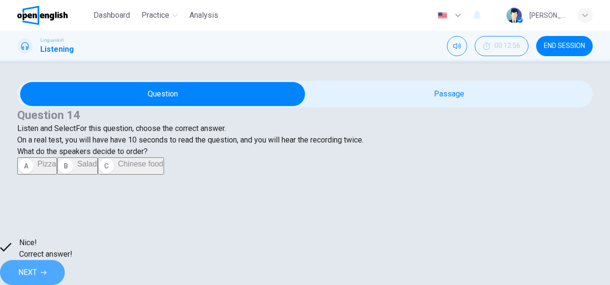
click at [37, 266] on span "NEXT" at bounding box center [27, 272] width 19 height 13
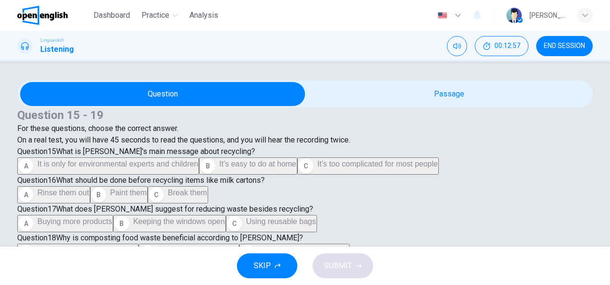
click at [426, 121] on div "Question 15 - 19 For these questions, choose the correct answer. On a real test…" at bounding box center [305, 185] width 576 height 209
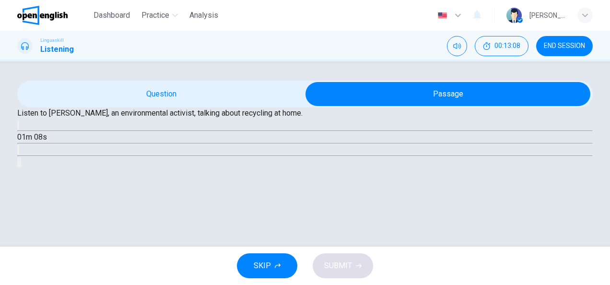
scroll to position [77, 0]
click at [19, 130] on button "button" at bounding box center [18, 124] width 2 height 9
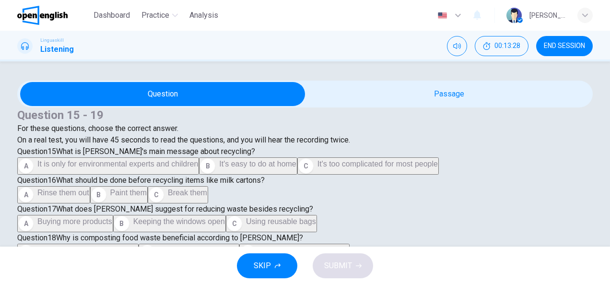
scroll to position [93, 0]
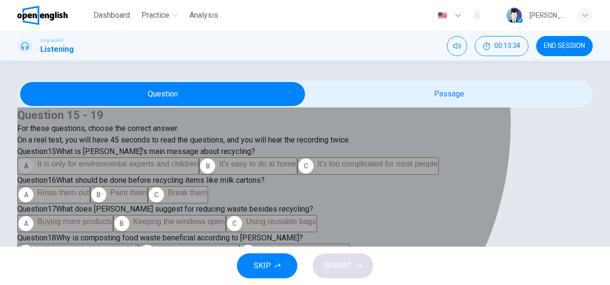
click at [198, 168] on span "It is only for environmental experts and children" at bounding box center [117, 164] width 161 height 8
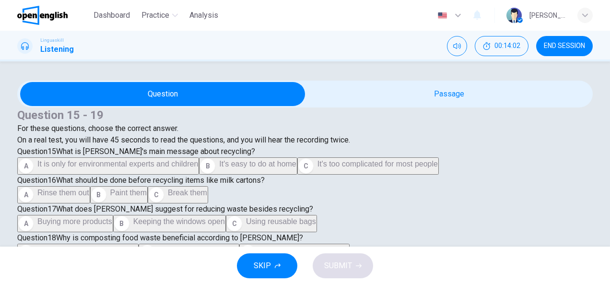
scroll to position [515, 0]
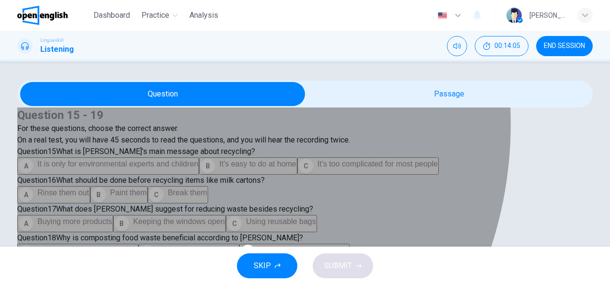
click at [159, 246] on span "It reduces landfill waste" at bounding box center [199, 250] width 80 height 8
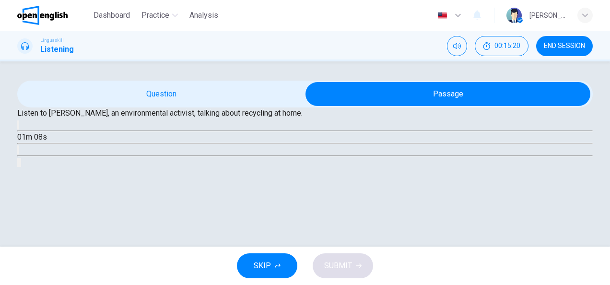
scroll to position [60, 0]
click at [18, 127] on icon "button" at bounding box center [18, 127] width 0 height 0
click at [17, 131] on span at bounding box center [17, 131] width 0 height 0
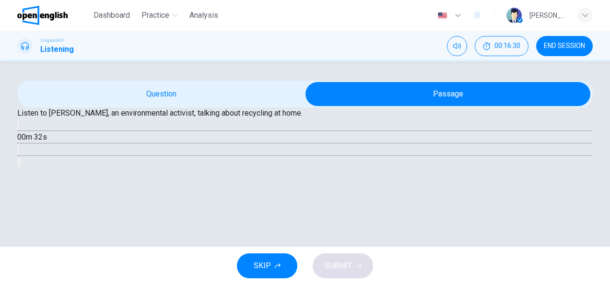
click at [19, 130] on button "button" at bounding box center [18, 124] width 2 height 9
type input "**"
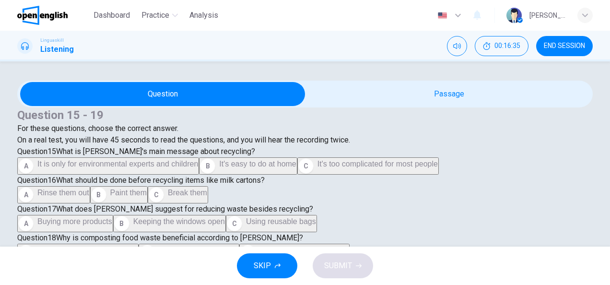
click at [565, 143] on div "Question 15 - 19 For these questions, choose the correct answer. On a real test…" at bounding box center [305, 185] width 576 height 209
click at [567, 144] on div "Question 15 - 19 For these questions, choose the correct answer. On a real test…" at bounding box center [305, 185] width 576 height 209
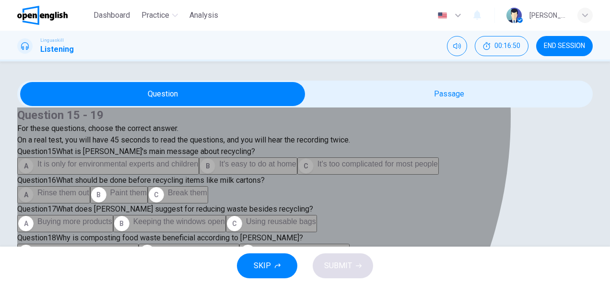
click at [89, 189] on span "Rinse them out" at bounding box center [63, 193] width 52 height 8
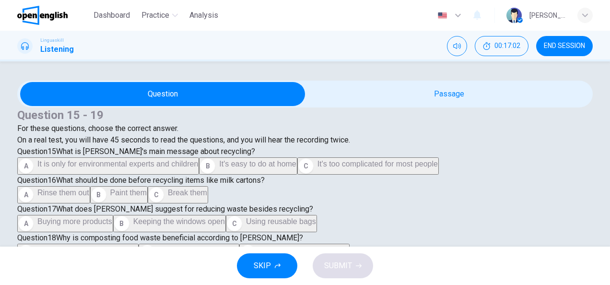
scroll to position [376, 0]
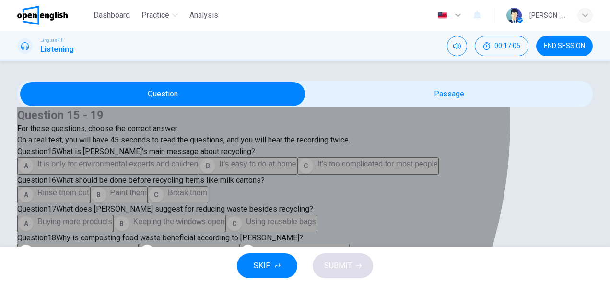
click at [246, 217] on span "Using reusable bags" at bounding box center [281, 221] width 70 height 8
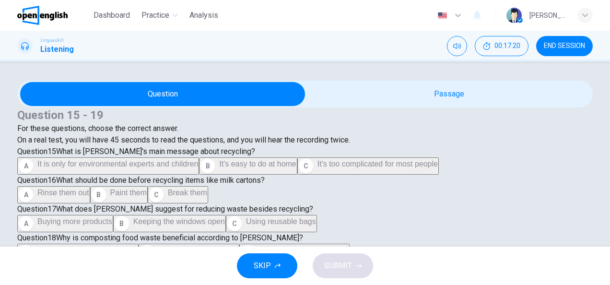
scroll to position [587, 0]
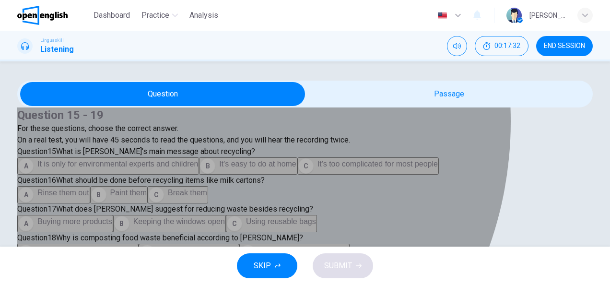
click at [155, 275] on span "Separating waste into different bins" at bounding box center [97, 279] width 120 height 8
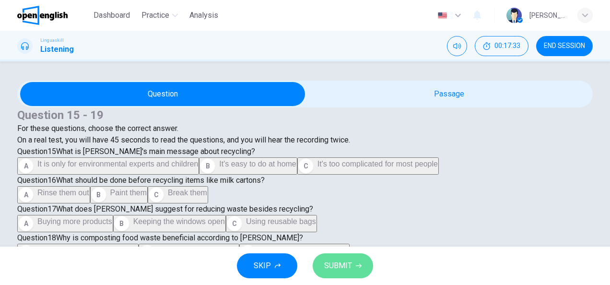
click at [333, 256] on button "SUBMIT" at bounding box center [343, 265] width 60 height 25
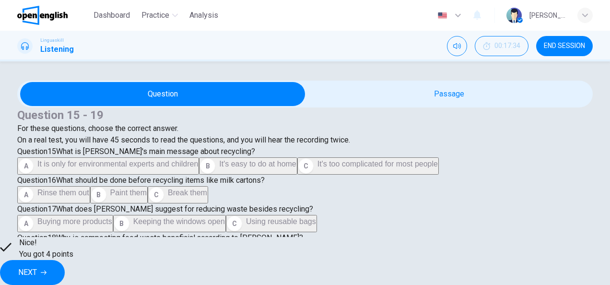
scroll to position [631, 0]
click at [65, 272] on button "NEXT" at bounding box center [32, 272] width 65 height 25
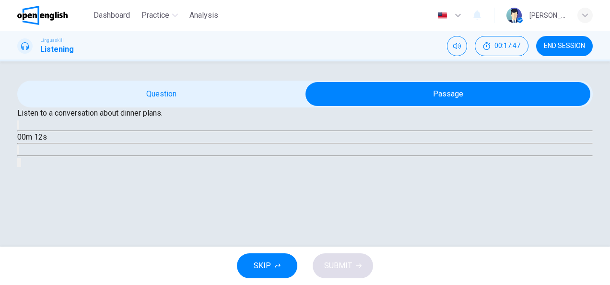
scroll to position [77, 0]
click at [18, 127] on icon "button" at bounding box center [18, 127] width 0 height 0
type input "**"
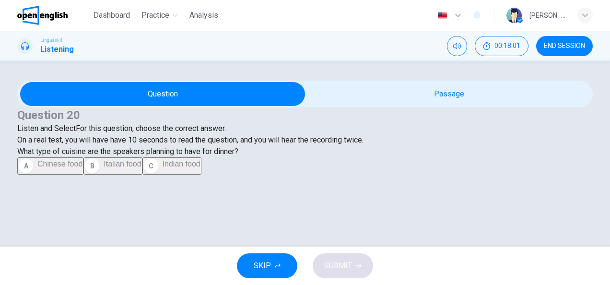
scroll to position [4, 0]
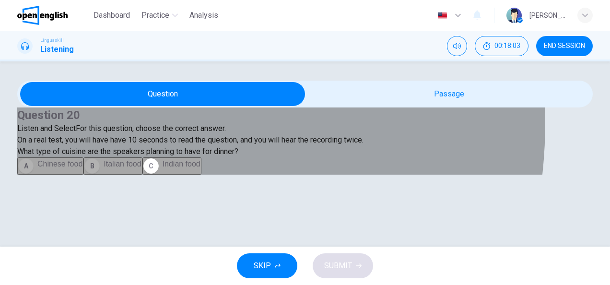
click at [104, 168] on span "Italian food" at bounding box center [122, 164] width 37 height 8
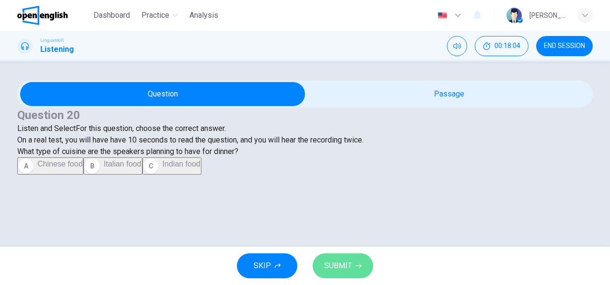
click at [353, 265] on button "SUBMIT" at bounding box center [343, 265] width 60 height 25
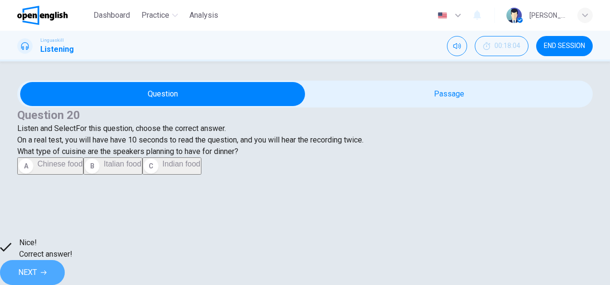
click at [65, 275] on button "NEXT" at bounding box center [32, 272] width 65 height 25
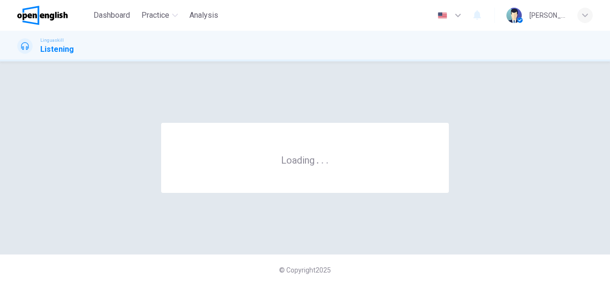
scroll to position [0, 0]
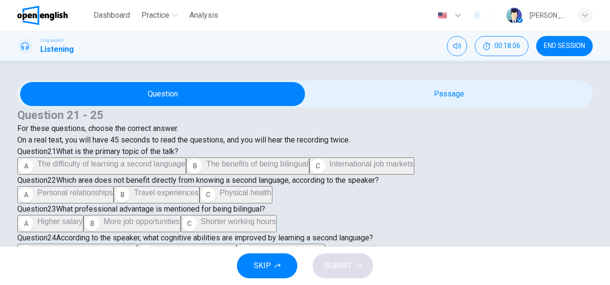
click at [246, 146] on div "Question 21 - 25 For these questions, choose the correct answer. On a real test…" at bounding box center [305, 126] width 576 height 38
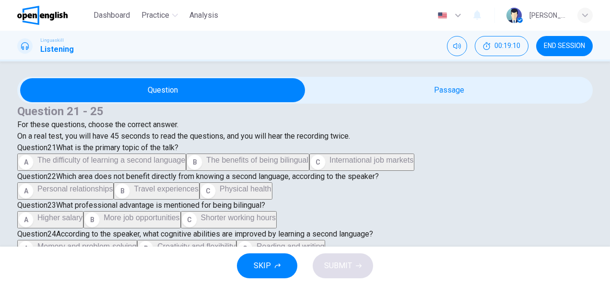
scroll to position [343, 0]
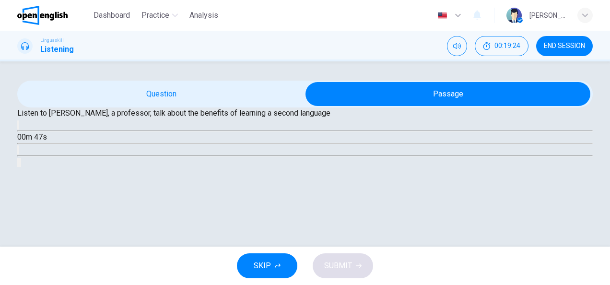
click at [416, 160] on div "Listen to Bridget, a professor, talk about the benefits of learning a second la…" at bounding box center [305, 137] width 576 height 60
click at [19, 130] on button "button" at bounding box center [18, 124] width 2 height 9
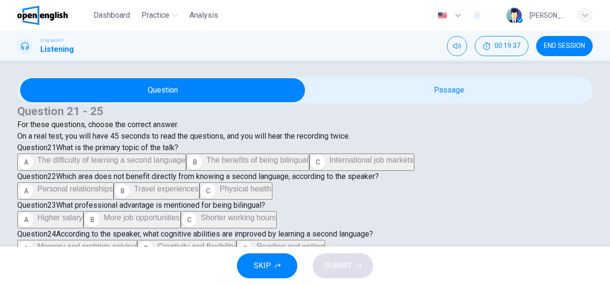
scroll to position [0, 0]
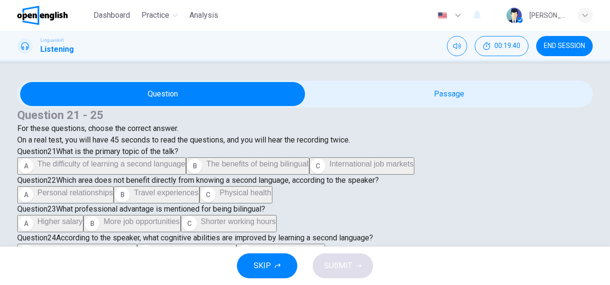
click at [566, 143] on div "Question 21 - 25 For these questions, choose the correct answer. On a real test…" at bounding box center [305, 185] width 576 height 209
click at [567, 147] on div "Question 21 - 25 For these questions, choose the correct answer. On a real test…" at bounding box center [305, 185] width 576 height 209
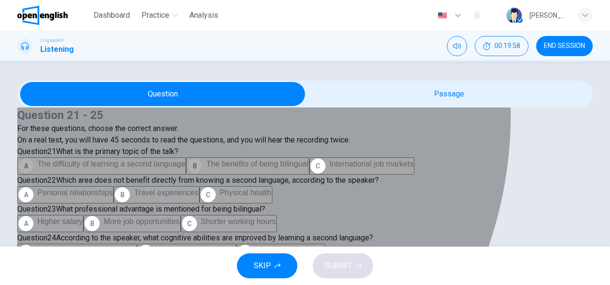
click at [206, 168] on span "The benefits of being bilingual" at bounding box center [257, 164] width 102 height 8
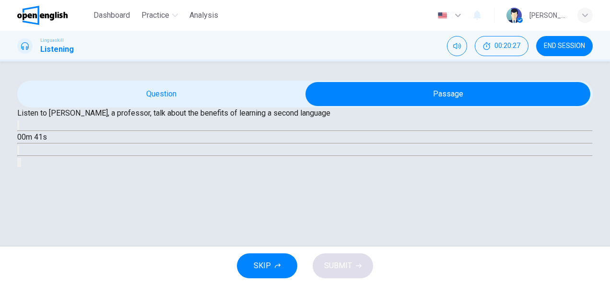
scroll to position [80, 0]
click at [19, 130] on button "button" at bounding box center [18, 124] width 2 height 9
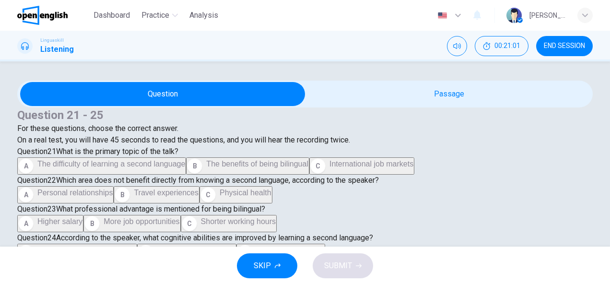
scroll to position [3, 0]
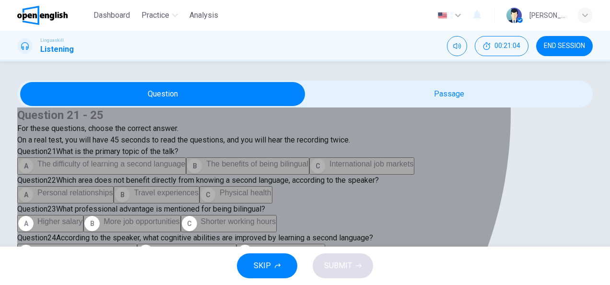
click at [200, 200] on button "C Physical health" at bounding box center [236, 194] width 73 height 17
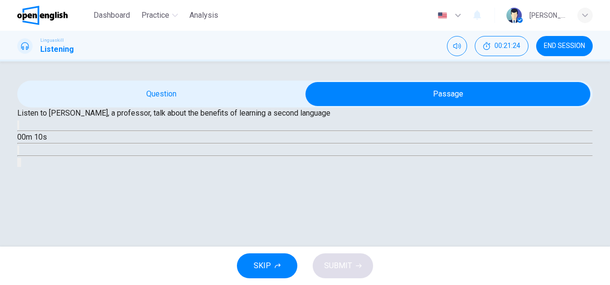
scroll to position [60, 0]
click at [19, 130] on button "button" at bounding box center [18, 124] width 2 height 9
click at [17, 131] on span at bounding box center [17, 131] width 0 height 0
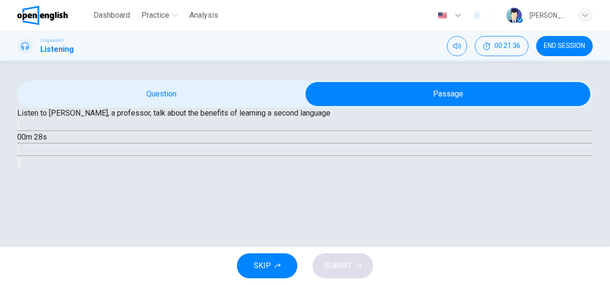
click at [19, 130] on button "button" at bounding box center [18, 124] width 2 height 9
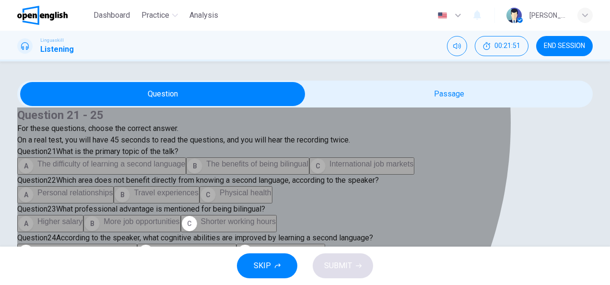
click at [138, 215] on button "B More job opportunities" at bounding box center [131, 223] width 97 height 17
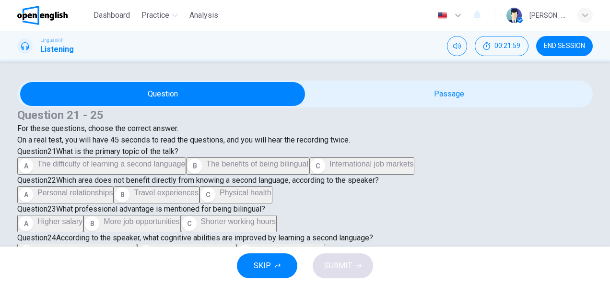
scroll to position [497, 0]
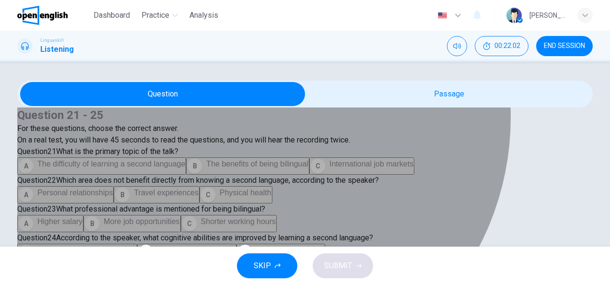
click at [137, 244] on button "A Memory and problem-solving" at bounding box center [77, 252] width 120 height 17
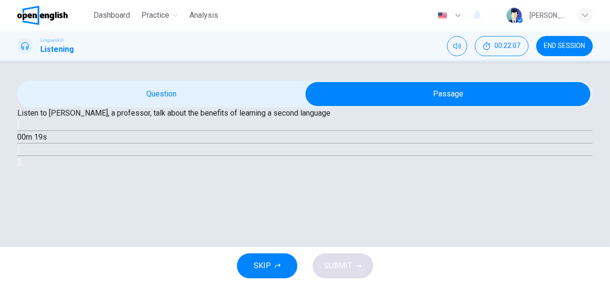
scroll to position [60, 0]
click at [29, 139] on icon "button" at bounding box center [24, 133] width 10 height 12
type input "*"
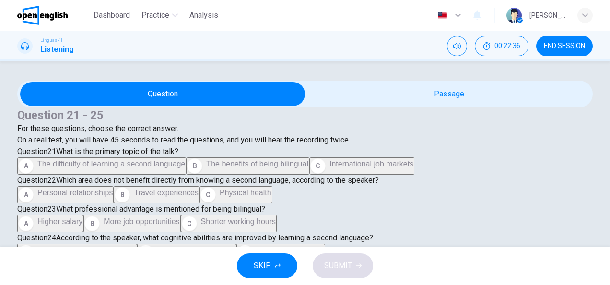
scroll to position [631, 0]
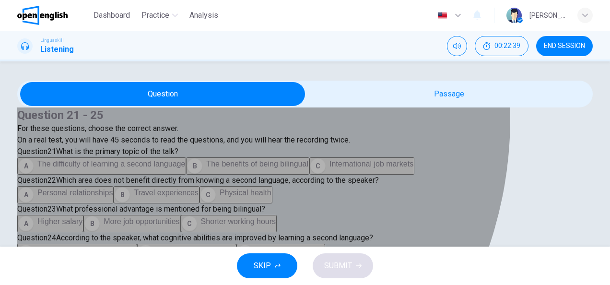
click at [286, 275] on span "It delays the onset of dementia" at bounding box center [338, 279] width 105 height 8
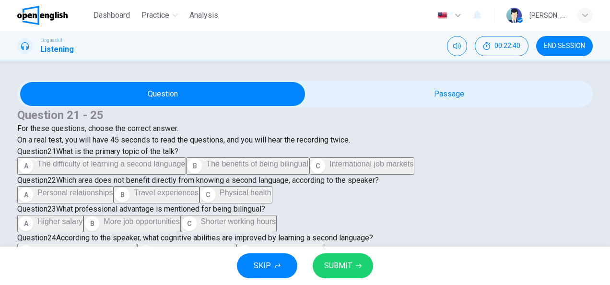
click at [325, 263] on span "SUBMIT" at bounding box center [338, 265] width 28 height 13
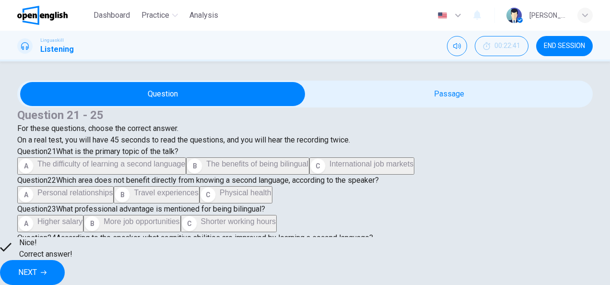
scroll to position [87, 0]
click at [65, 271] on button "NEXT" at bounding box center [32, 272] width 65 height 25
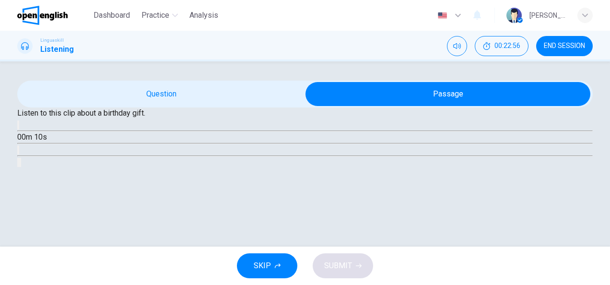
scroll to position [90, 0]
click at [18, 127] on icon "button" at bounding box center [18, 127] width 0 height 0
type input "**"
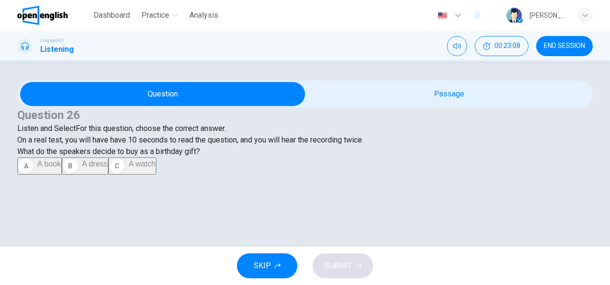
scroll to position [121, 0]
click at [62, 157] on button "A A book" at bounding box center [39, 165] width 45 height 17
click at [356, 264] on icon "button" at bounding box center [359, 266] width 6 height 6
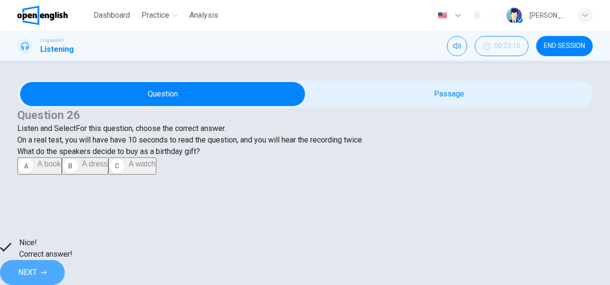
click at [47, 270] on icon "button" at bounding box center [44, 273] width 6 height 6
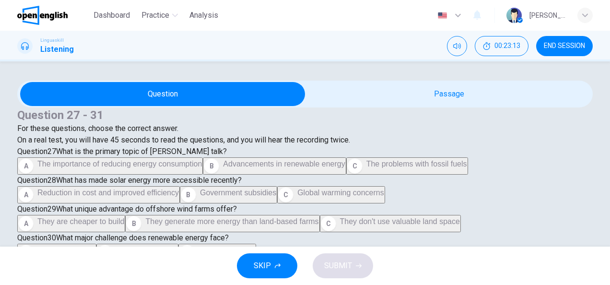
click at [566, 211] on div "Question 27 - 31 For these questions, choose the correct answer. On a real test…" at bounding box center [305, 185] width 576 height 209
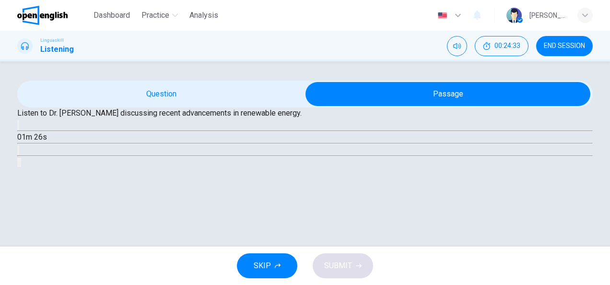
scroll to position [77, 0]
click at [18, 127] on icon "button" at bounding box center [18, 127] width 0 height 0
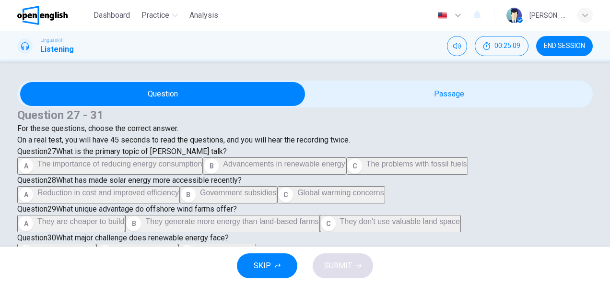
scroll to position [108, 0]
click at [223, 168] on span "Advancements in renewable energy" at bounding box center [284, 164] width 122 height 8
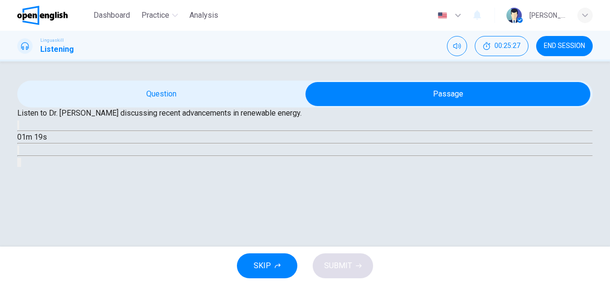
scroll to position [80, 0]
click at [18, 127] on icon "button" at bounding box center [18, 127] width 0 height 0
click at [28, 137] on icon "button" at bounding box center [24, 133] width 8 height 9
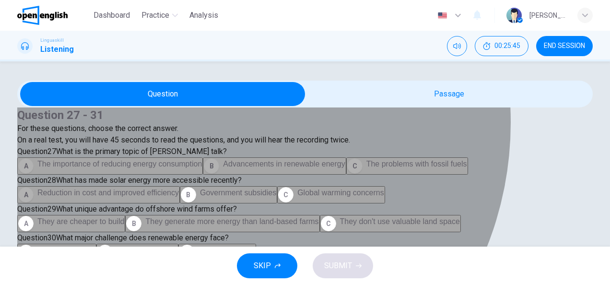
click at [179, 189] on span "Reduction in cost and improved efficiency" at bounding box center [108, 193] width 142 height 8
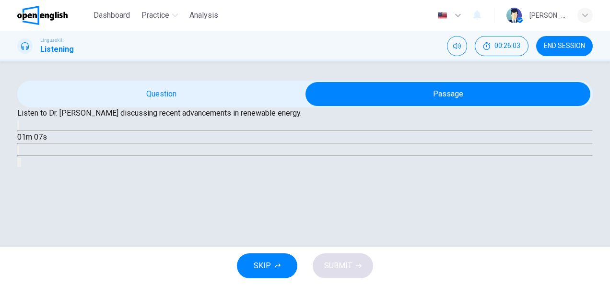
scroll to position [80, 0]
click at [18, 127] on icon "button" at bounding box center [18, 127] width 0 height 0
click at [28, 137] on icon "button" at bounding box center [24, 133] width 8 height 9
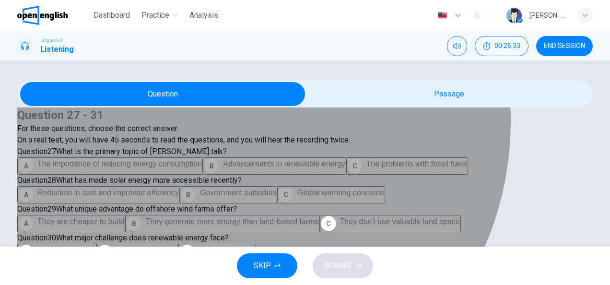
click at [216, 217] on span "They generate more energy than land-based farms" at bounding box center [231, 221] width 173 height 8
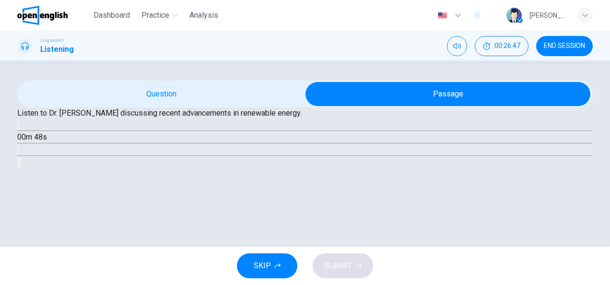
scroll to position [111, 0]
click at [204, 148] on div "00m 48s" at bounding box center [305, 143] width 576 height 49
click at [18, 127] on icon "button" at bounding box center [18, 127] width 0 height 0
click at [28, 137] on icon "button" at bounding box center [24, 133] width 8 height 9
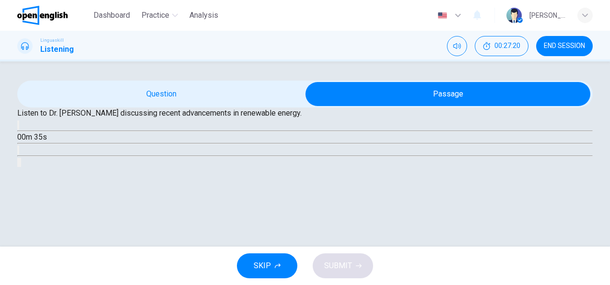
click at [29, 139] on icon "button" at bounding box center [24, 133] width 10 height 12
click at [18, 127] on icon "button" at bounding box center [18, 127] width 0 height 0
click at [19, 130] on button "button" at bounding box center [18, 124] width 2 height 9
type input "*"
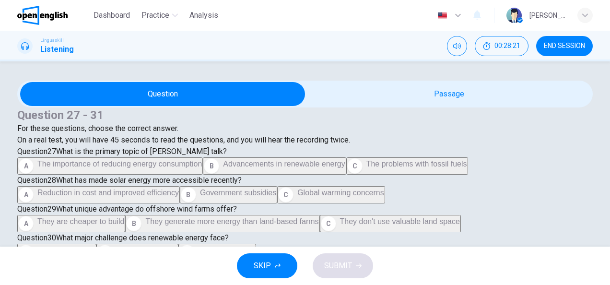
scroll to position [593, 0]
click at [192, 272] on button "B Global cooperation" at bounding box center [160, 280] width 85 height 17
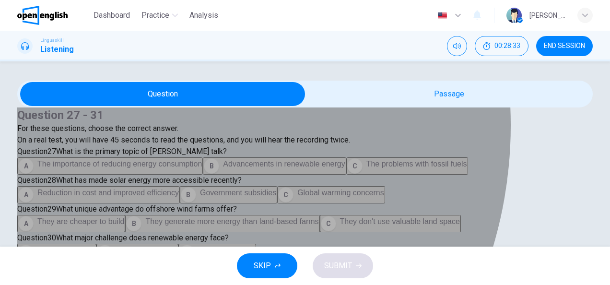
click at [178, 244] on button "C Lack of research" at bounding box center [217, 252] width 78 height 17
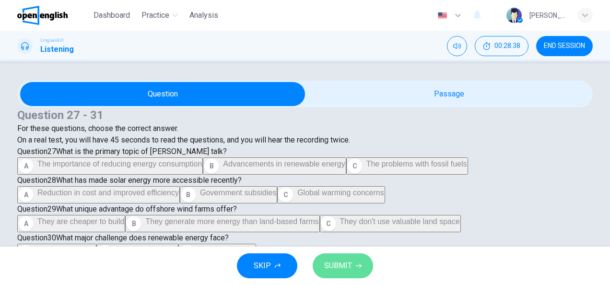
click at [337, 267] on span "SUBMIT" at bounding box center [338, 265] width 28 height 13
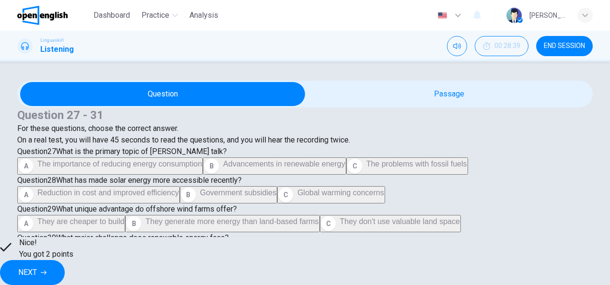
scroll to position [171, 0]
click at [65, 263] on button "NEXT" at bounding box center [32, 272] width 65 height 25
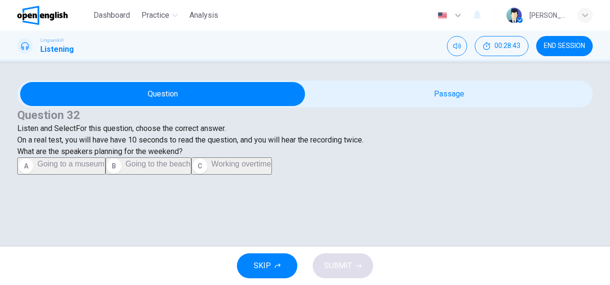
scroll to position [140, 0]
click at [441, 130] on div "Question 32 Listen and Select For this question, choose the correct answer. On …" at bounding box center [305, 128] width 576 height 94
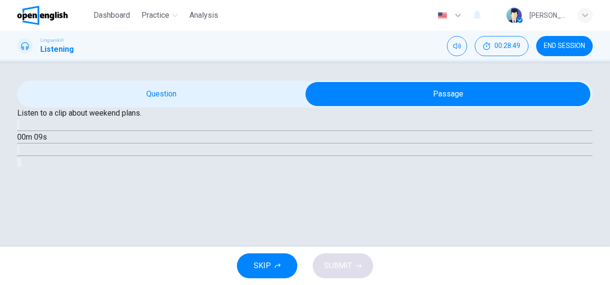
scroll to position [58, 0]
click at [19, 130] on button "button" at bounding box center [18, 124] width 2 height 9
type input "**"
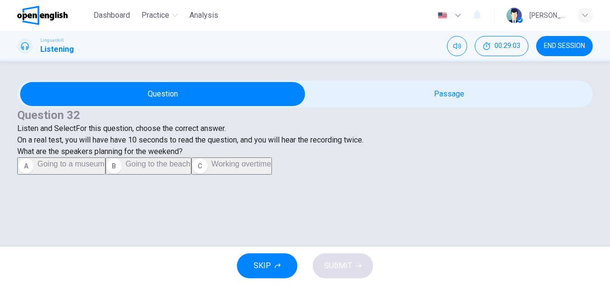
scroll to position [140, 0]
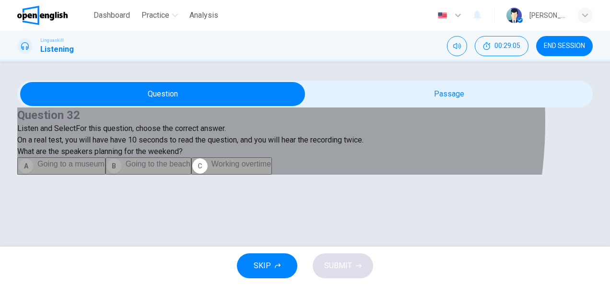
click at [137, 171] on button "B Going to the beach" at bounding box center [149, 165] width 86 height 17
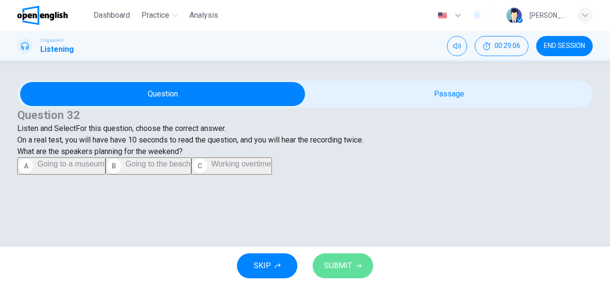
click at [332, 272] on button "SUBMIT" at bounding box center [343, 265] width 60 height 25
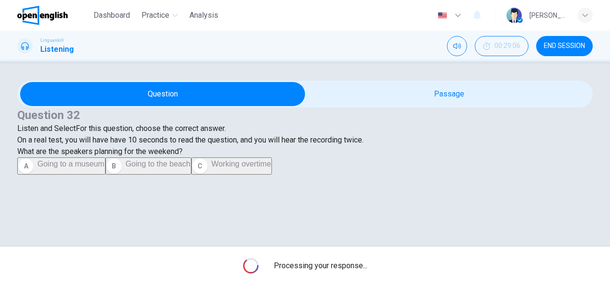
click at [332, 272] on div "Processing your response..." at bounding box center [305, 266] width 610 height 38
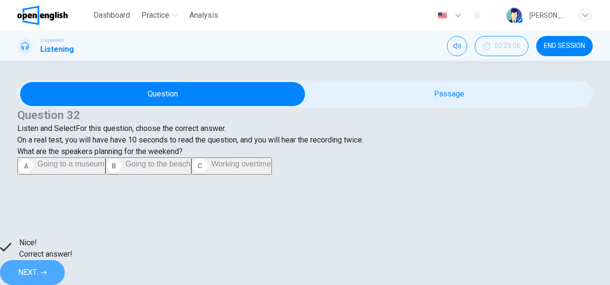
click at [65, 275] on button "NEXT" at bounding box center [32, 272] width 65 height 25
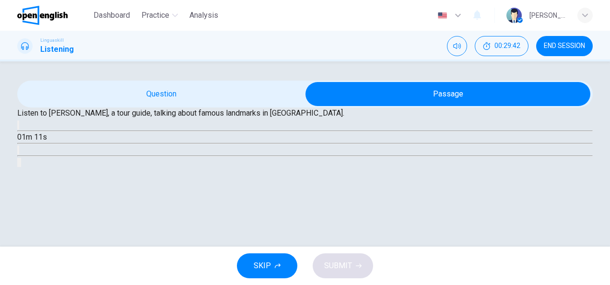
scroll to position [58, 0]
click at [19, 130] on button "button" at bounding box center [18, 124] width 2 height 9
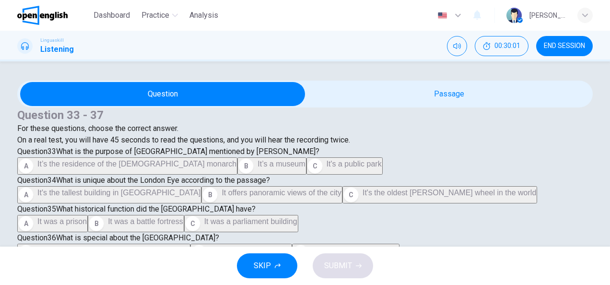
scroll to position [3, 0]
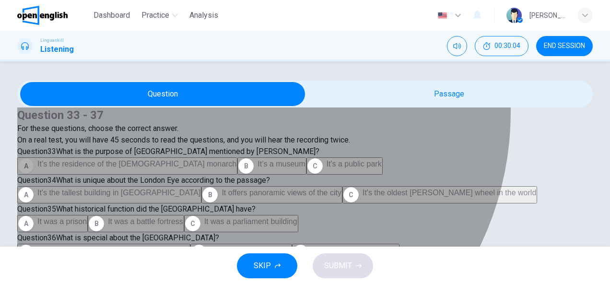
click at [221, 171] on button "A It’s the residence of the British monarch" at bounding box center [127, 165] width 220 height 17
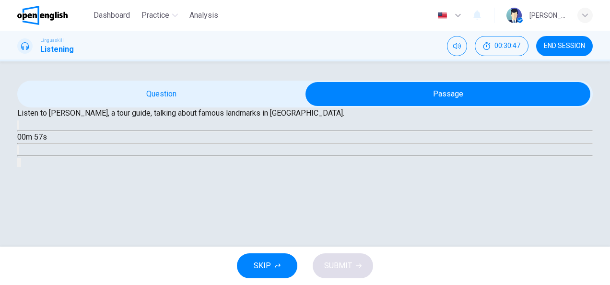
scroll to position [60, 0]
click at [19, 130] on button "button" at bounding box center [18, 124] width 2 height 9
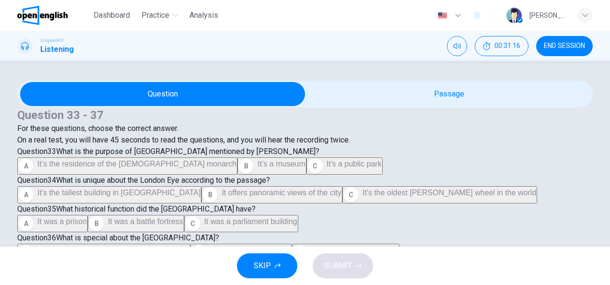
scroll to position [3, 0]
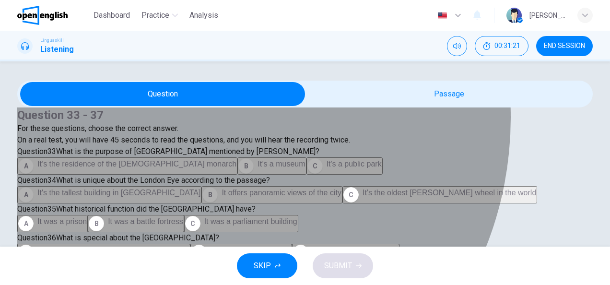
click at [222, 189] on span "It offers panoramic views of the city" at bounding box center [282, 193] width 120 height 8
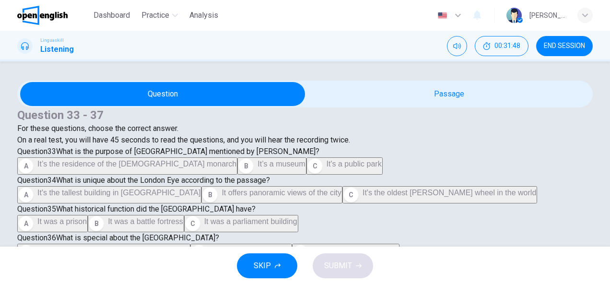
scroll to position [403, 0]
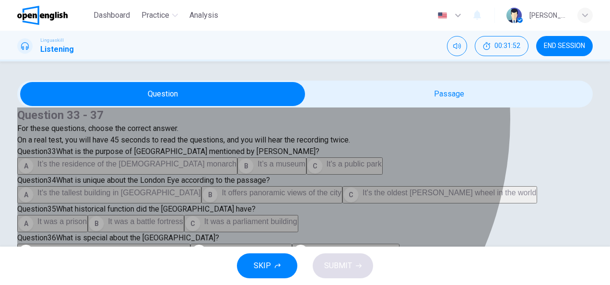
click at [200, 215] on button "C It was a parliament building" at bounding box center [241, 223] width 114 height 17
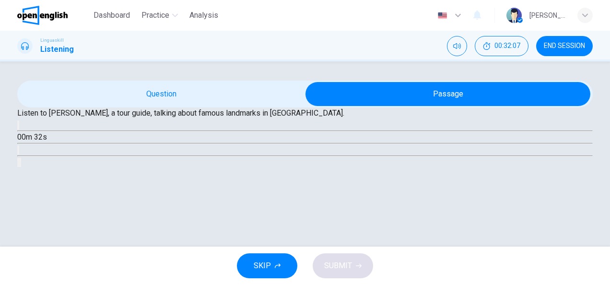
scroll to position [60, 0]
click at [18, 127] on icon "button" at bounding box center [18, 127] width 0 height 0
click at [17, 131] on span at bounding box center [17, 131] width 0 height 0
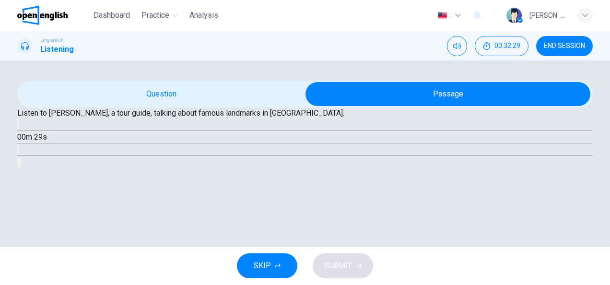
click at [28, 137] on icon "button" at bounding box center [24, 133] width 8 height 9
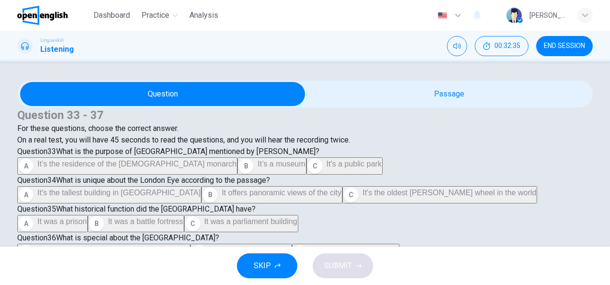
scroll to position [345, 0]
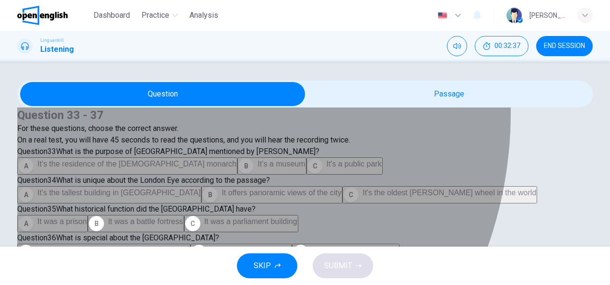
click at [88, 215] on button "A It was a prison" at bounding box center [52, 223] width 71 height 17
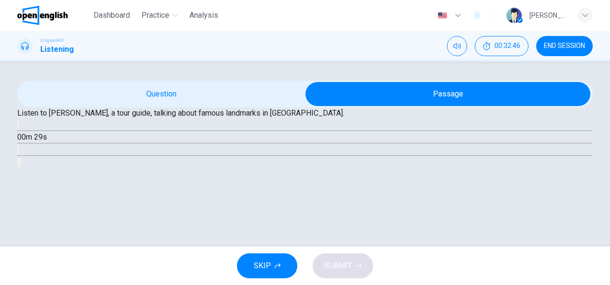
scroll to position [60, 0]
click at [18, 127] on icon "button" at bounding box center [18, 127] width 0 height 0
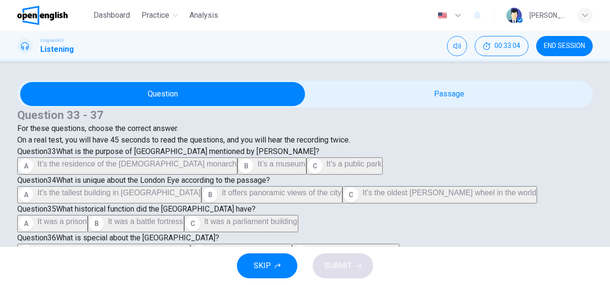
scroll to position [499, 0]
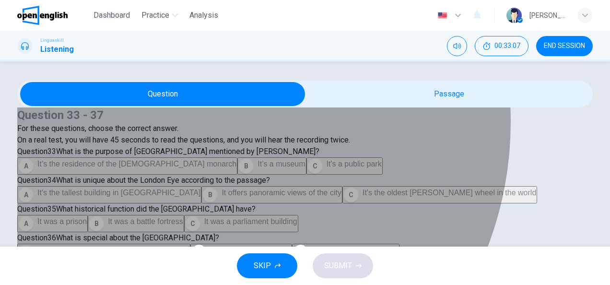
click at [181, 244] on button "A It's the only bridge in London" at bounding box center [103, 252] width 173 height 17
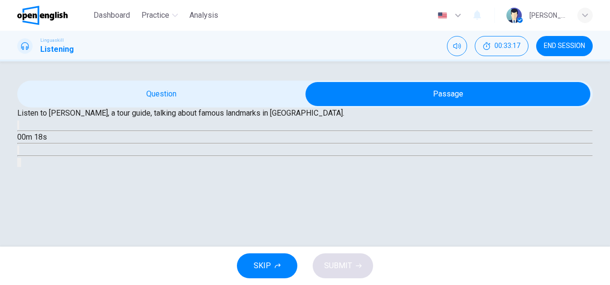
scroll to position [60, 0]
click at [29, 139] on icon "button" at bounding box center [24, 133] width 10 height 12
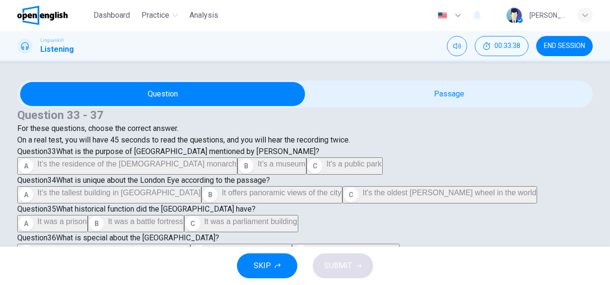
scroll to position [631, 0]
click at [565, 143] on div "Question 33 - 37 For these questions, choose the correct answer. On a real test…" at bounding box center [305, 185] width 576 height 209
click at [569, 145] on div "Question 33 - 37 For these questions, choose the correct answer. On a real test…" at bounding box center [305, 185] width 576 height 209
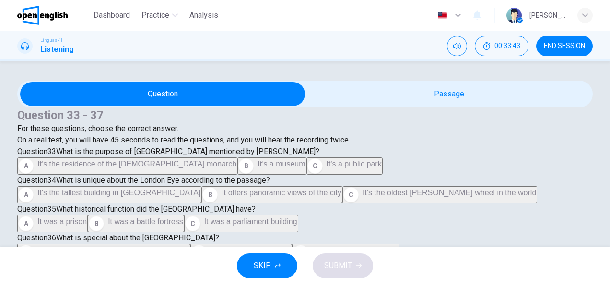
click at [569, 145] on div "Question 33 - 37 For these questions, choose the correct answer. On a real test…" at bounding box center [305, 185] width 576 height 209
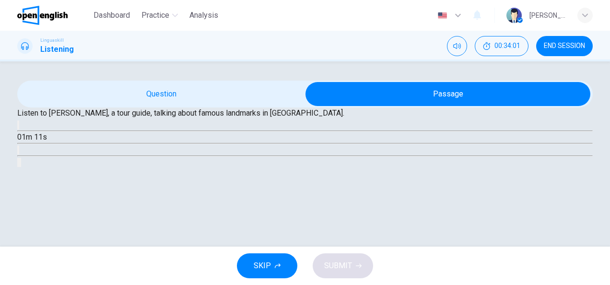
scroll to position [60, 0]
click at [17, 131] on span at bounding box center [17, 131] width 0 height 0
click at [18, 127] on icon "button" at bounding box center [18, 127] width 0 height 0
type input "**"
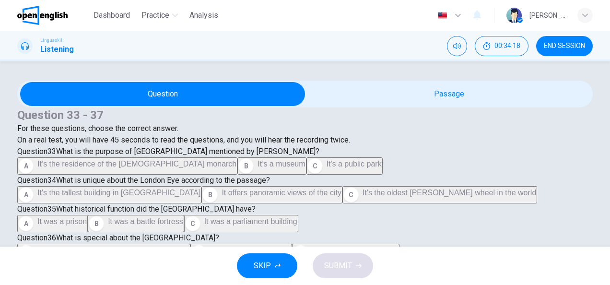
scroll to position [593, 0]
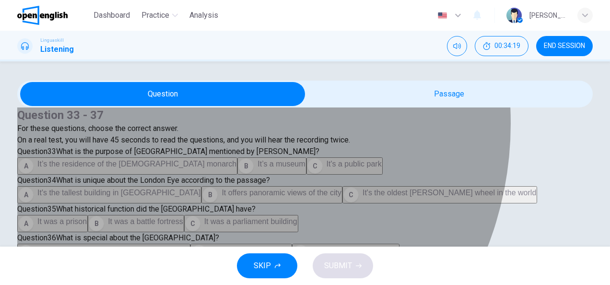
click at [189, 275] on span "They are only interesting for first-time visitors" at bounding box center [113, 279] width 153 height 8
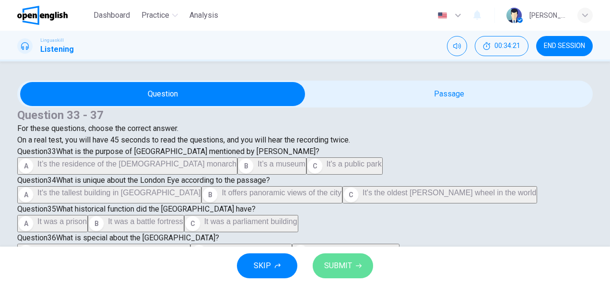
click at [353, 266] on button "SUBMIT" at bounding box center [343, 265] width 60 height 25
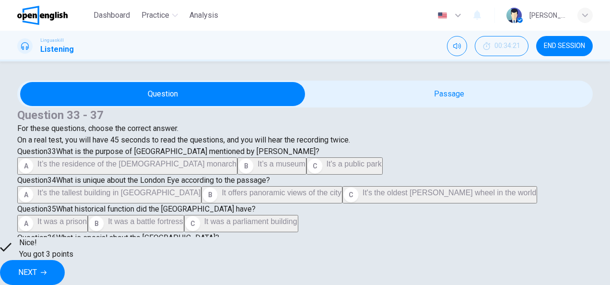
scroll to position [62, 0]
click at [65, 269] on button "NEXT" at bounding box center [32, 272] width 65 height 25
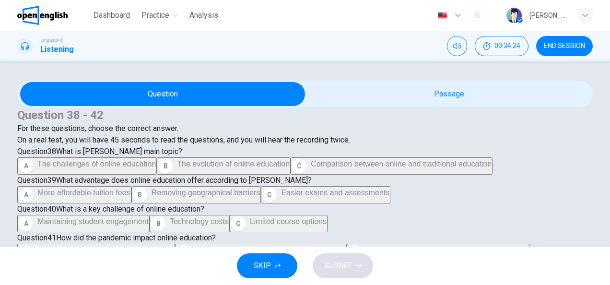
click at [567, 211] on div "Question 38 - 42 For these questions, choose the correct answer. On a real test…" at bounding box center [305, 185] width 576 height 209
click at [567, 209] on div "Question 38 - 42 For these questions, choose the correct answer. On a real test…" at bounding box center [305, 185] width 576 height 209
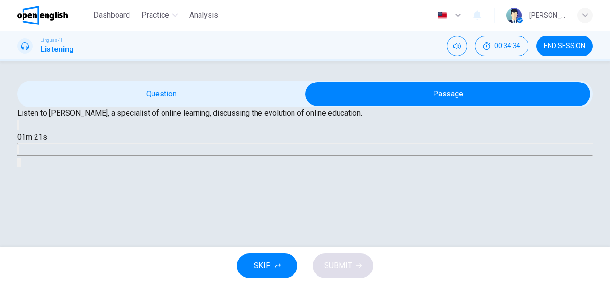
scroll to position [77, 0]
click at [187, 168] on div "01m 21s" at bounding box center [305, 143] width 576 height 49
click at [29, 139] on icon "button" at bounding box center [24, 133] width 10 height 12
click at [18, 127] on icon "button" at bounding box center [18, 127] width 0 height 0
type input "**"
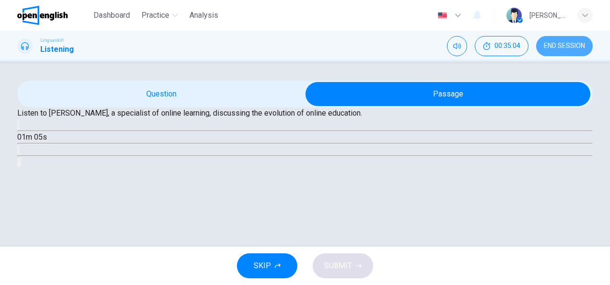
click at [561, 51] on button "END SESSION" at bounding box center [564, 46] width 57 height 20
